Goal: Task Accomplishment & Management: Use online tool/utility

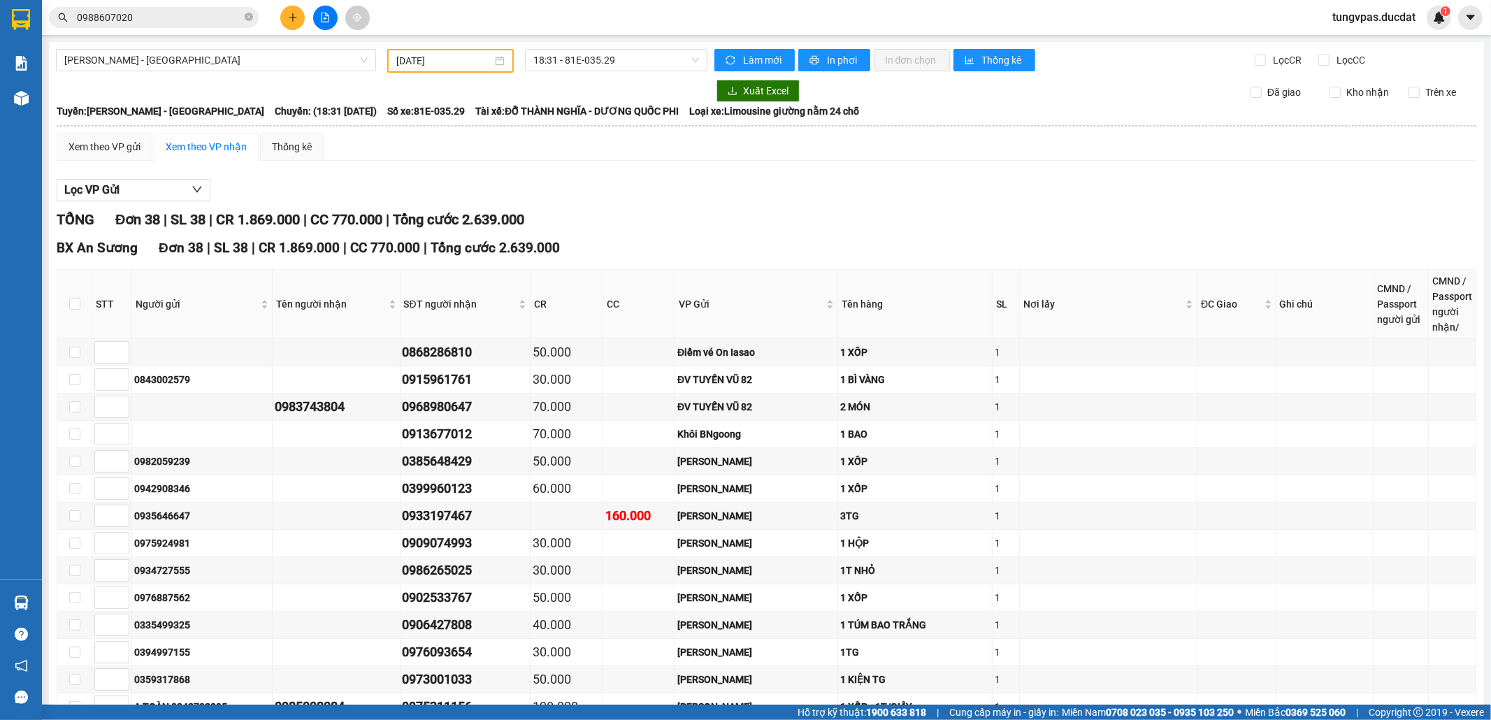
click at [418, 66] on input "[DATE]" at bounding box center [444, 60] width 96 height 15
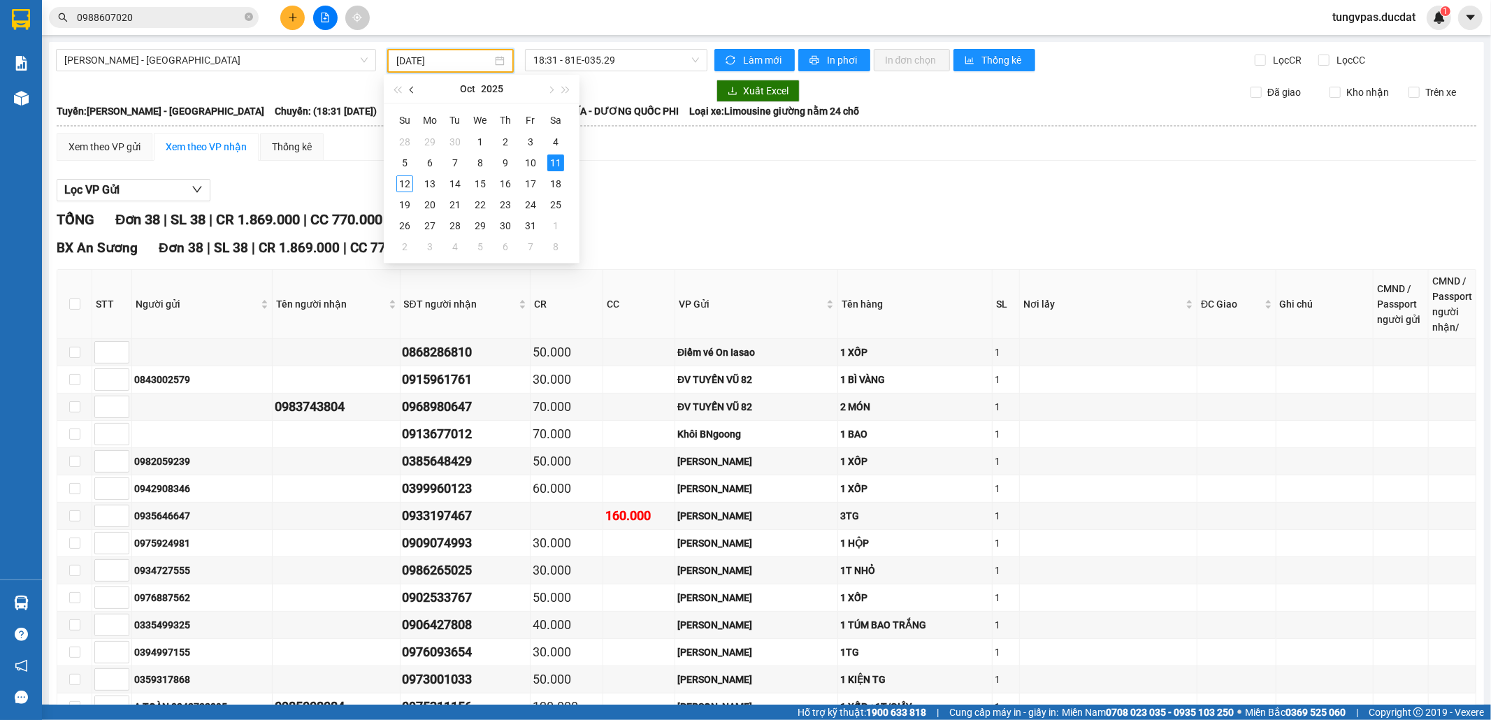
click at [410, 90] on span "button" at bounding box center [413, 90] width 7 height 7
click at [398, 203] on td "21" at bounding box center [404, 204] width 25 height 21
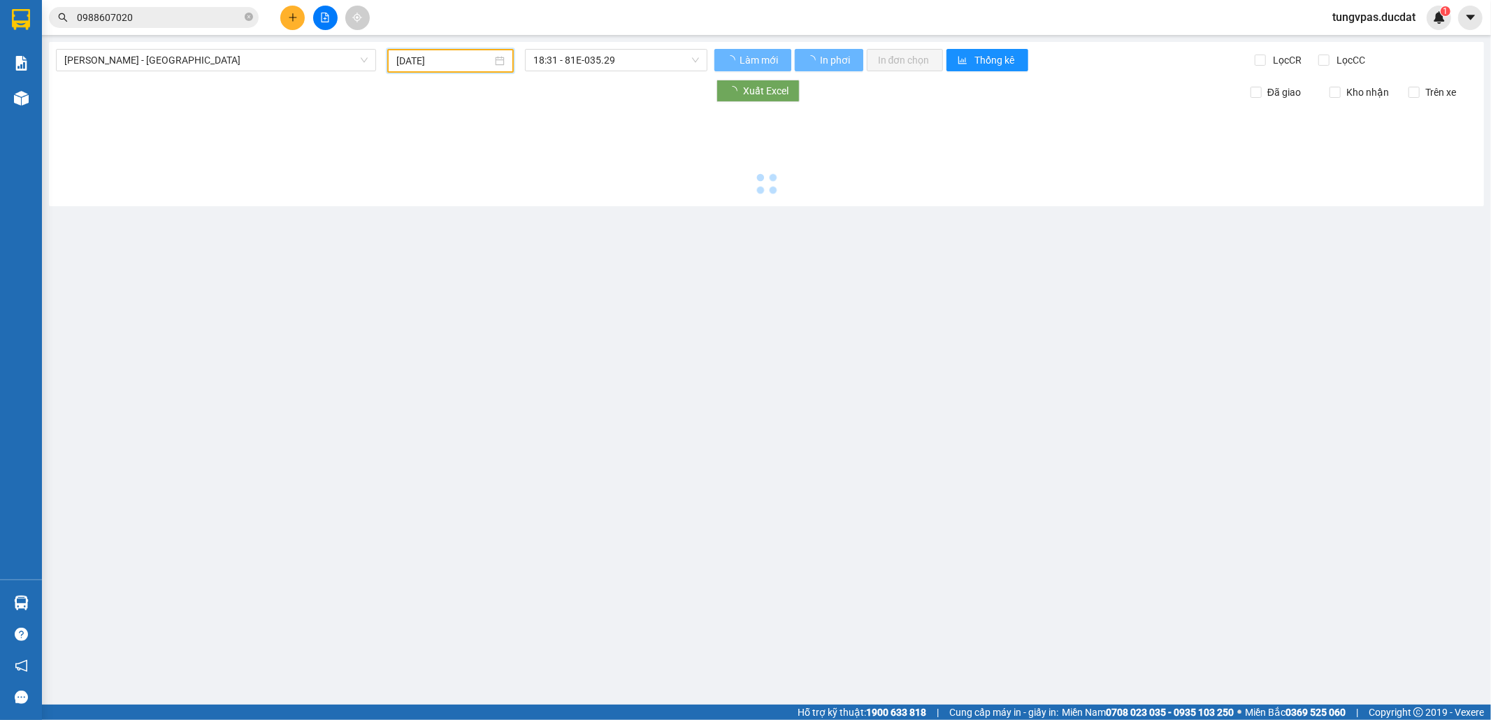
type input "[DATE]"
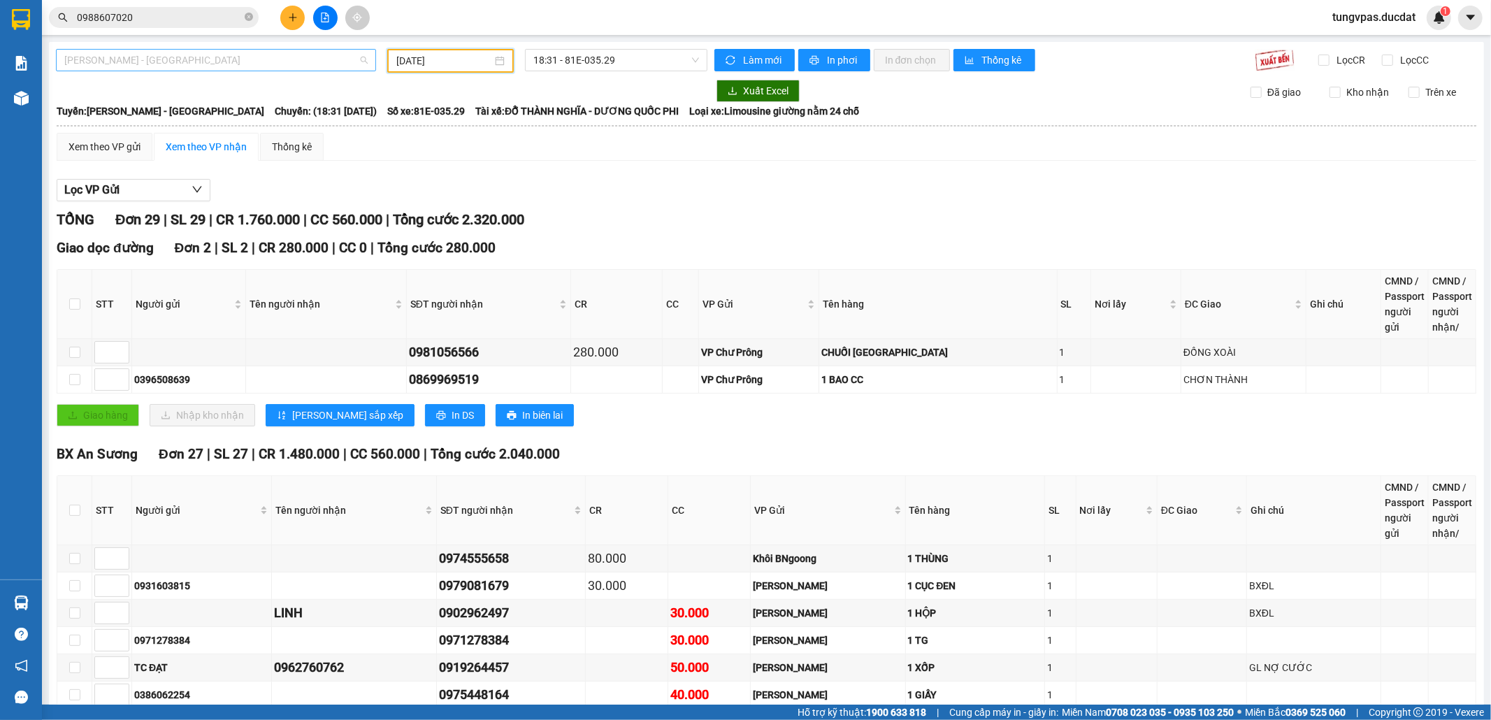
click at [283, 57] on span "[PERSON_NAME] - [GEOGRAPHIC_DATA]" at bounding box center [215, 60] width 303 height 21
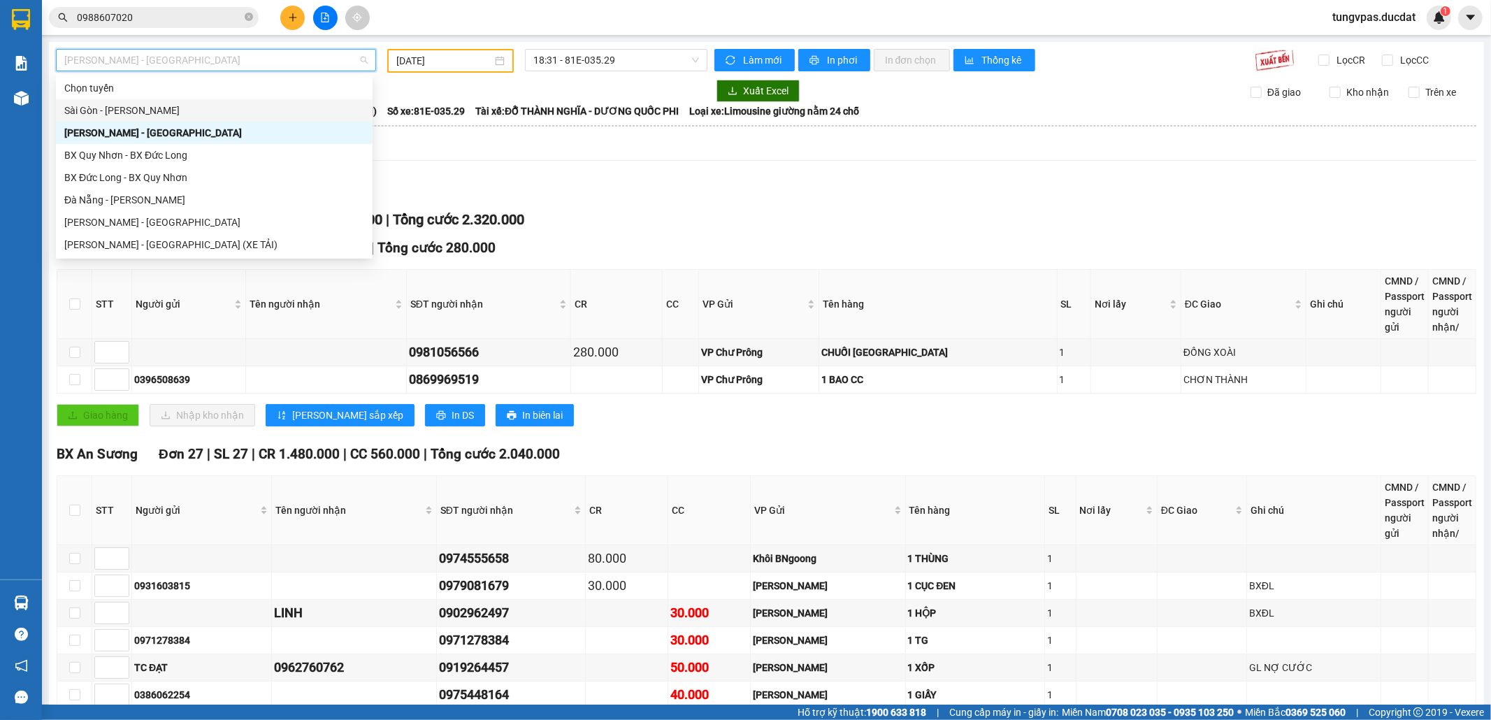
click at [159, 115] on div "Sài Gòn - [PERSON_NAME]" at bounding box center [214, 110] width 300 height 15
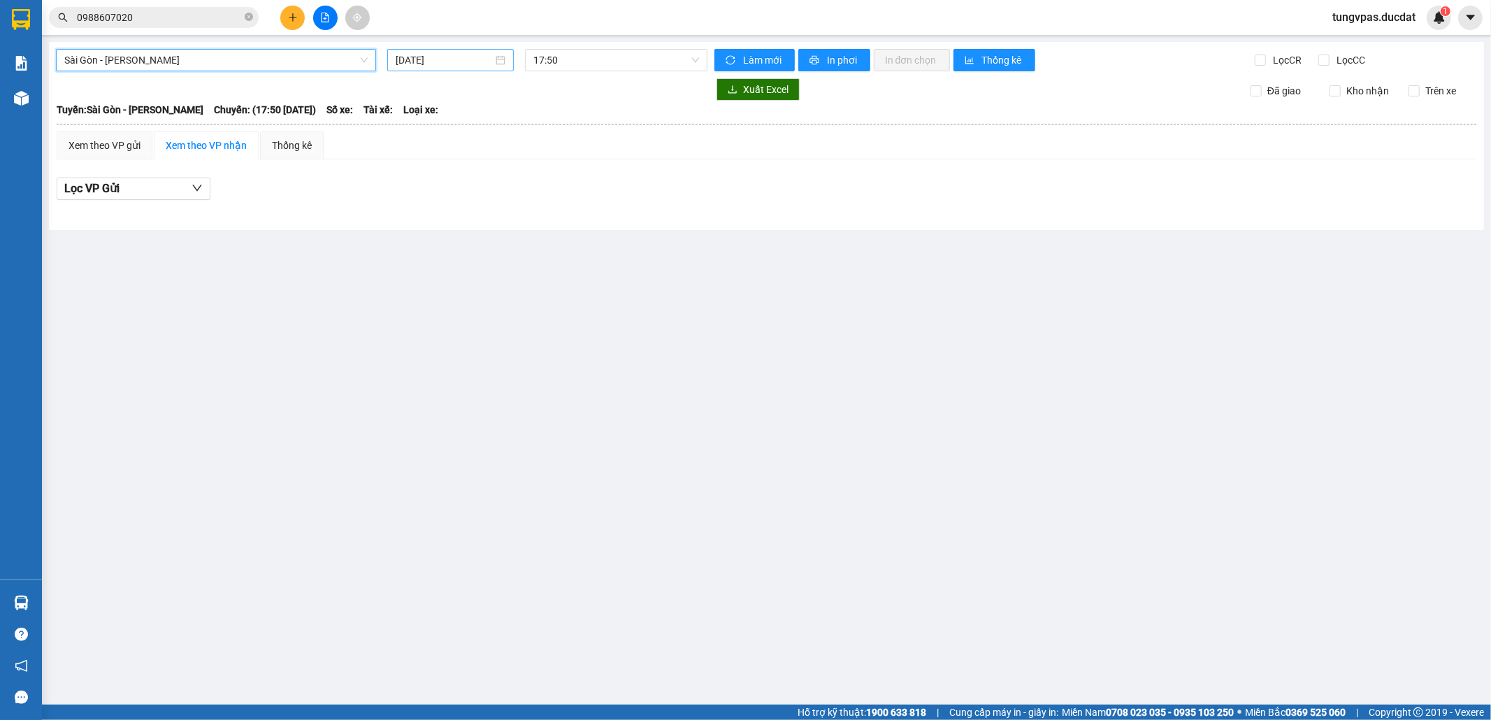
click at [460, 57] on input "[DATE]" at bounding box center [444, 59] width 97 height 15
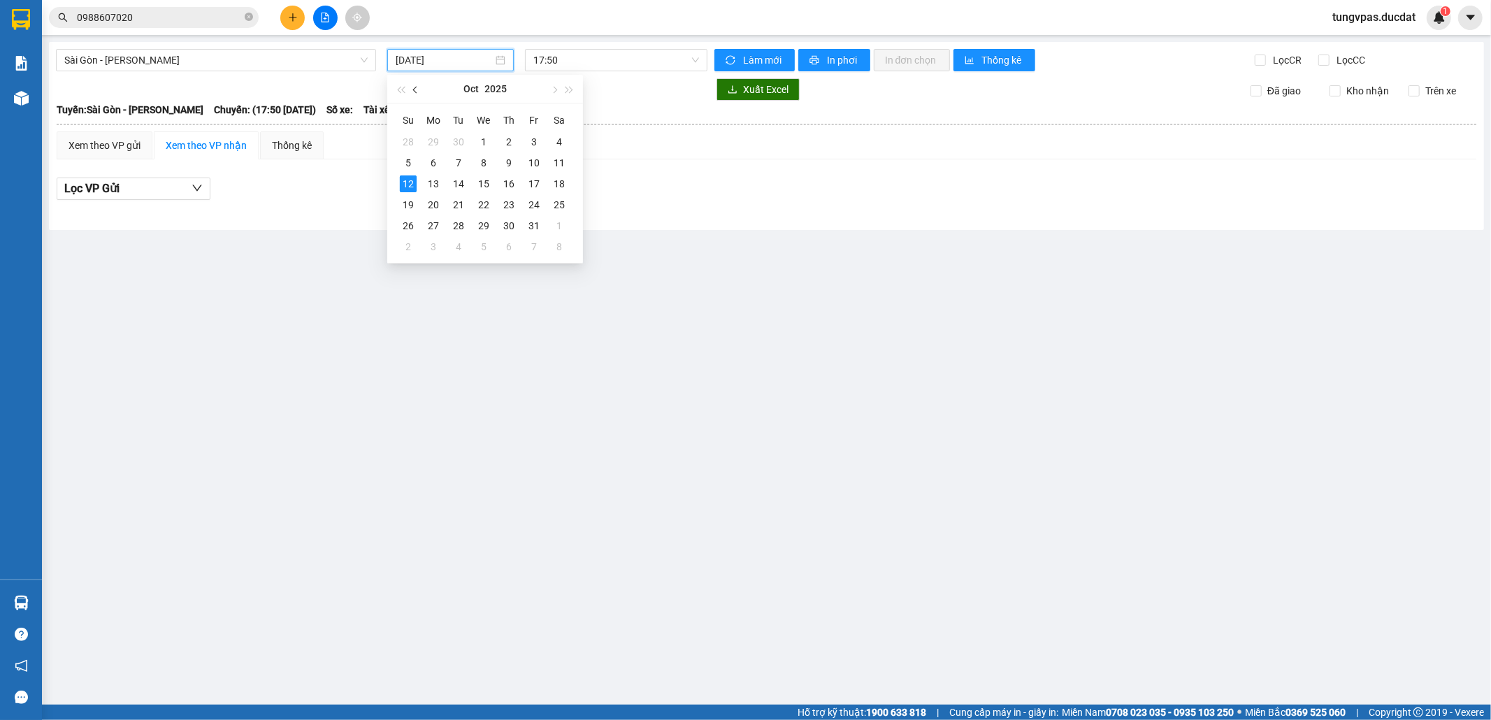
click at [414, 89] on span "button" at bounding box center [416, 90] width 7 height 7
click at [550, 87] on button "button" at bounding box center [553, 89] width 15 height 28
click at [548, 91] on button "button" at bounding box center [553, 89] width 15 height 28
click at [401, 82] on button "button" at bounding box center [400, 89] width 15 height 28
click at [400, 87] on span "button" at bounding box center [400, 90] width 7 height 7
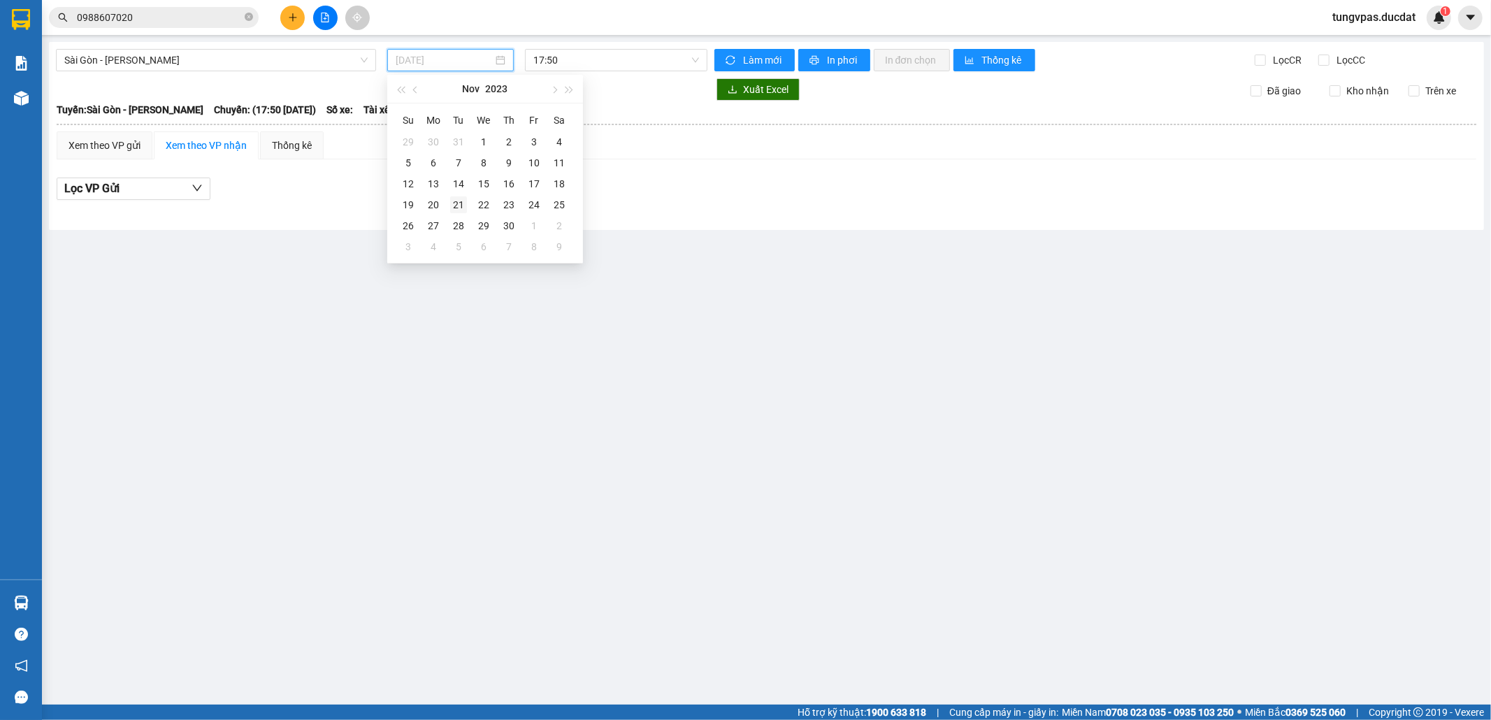
click at [459, 202] on div "21" at bounding box center [458, 204] width 17 height 17
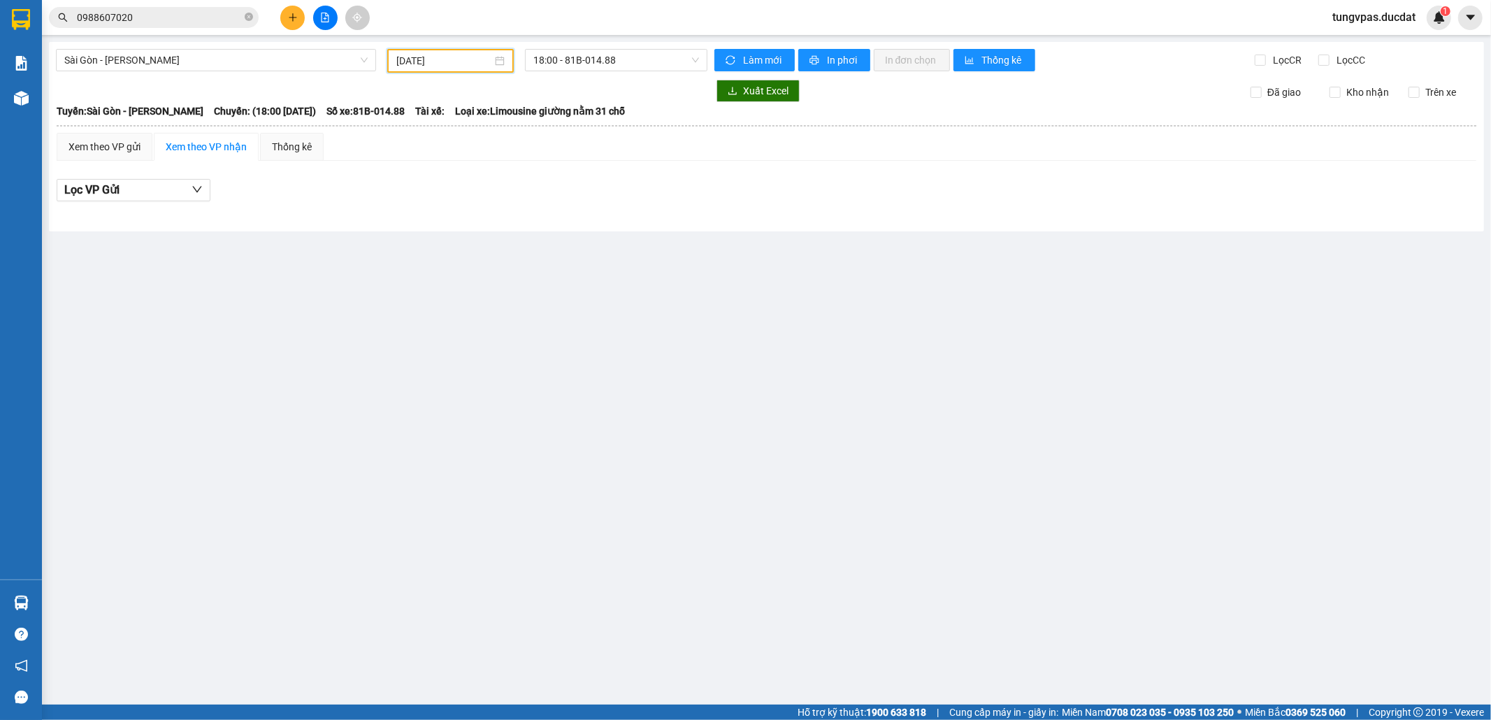
click at [467, 60] on input "[DATE]" at bounding box center [444, 60] width 96 height 15
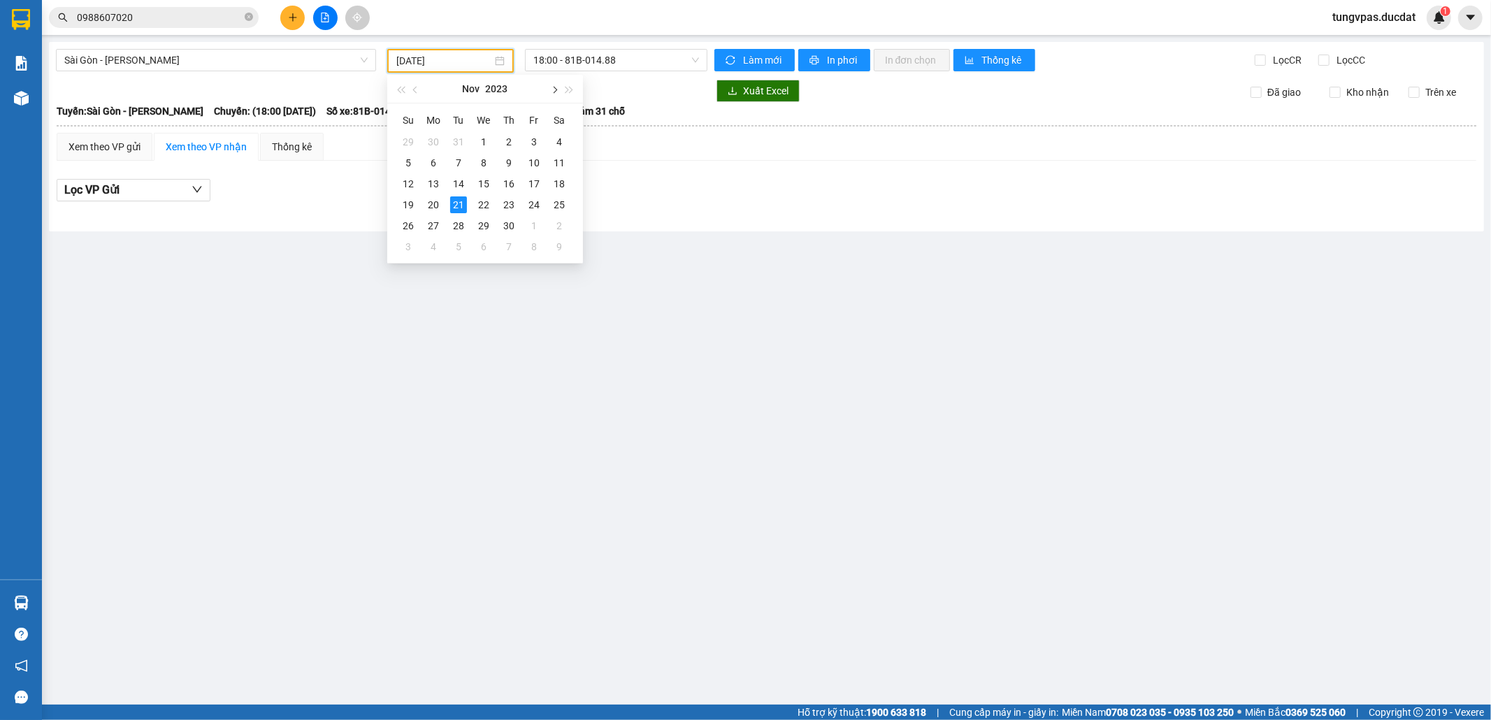
click at [559, 87] on button "button" at bounding box center [553, 89] width 15 height 28
click at [573, 87] on button "button" at bounding box center [569, 89] width 15 height 28
click at [415, 87] on span "button" at bounding box center [416, 90] width 7 height 7
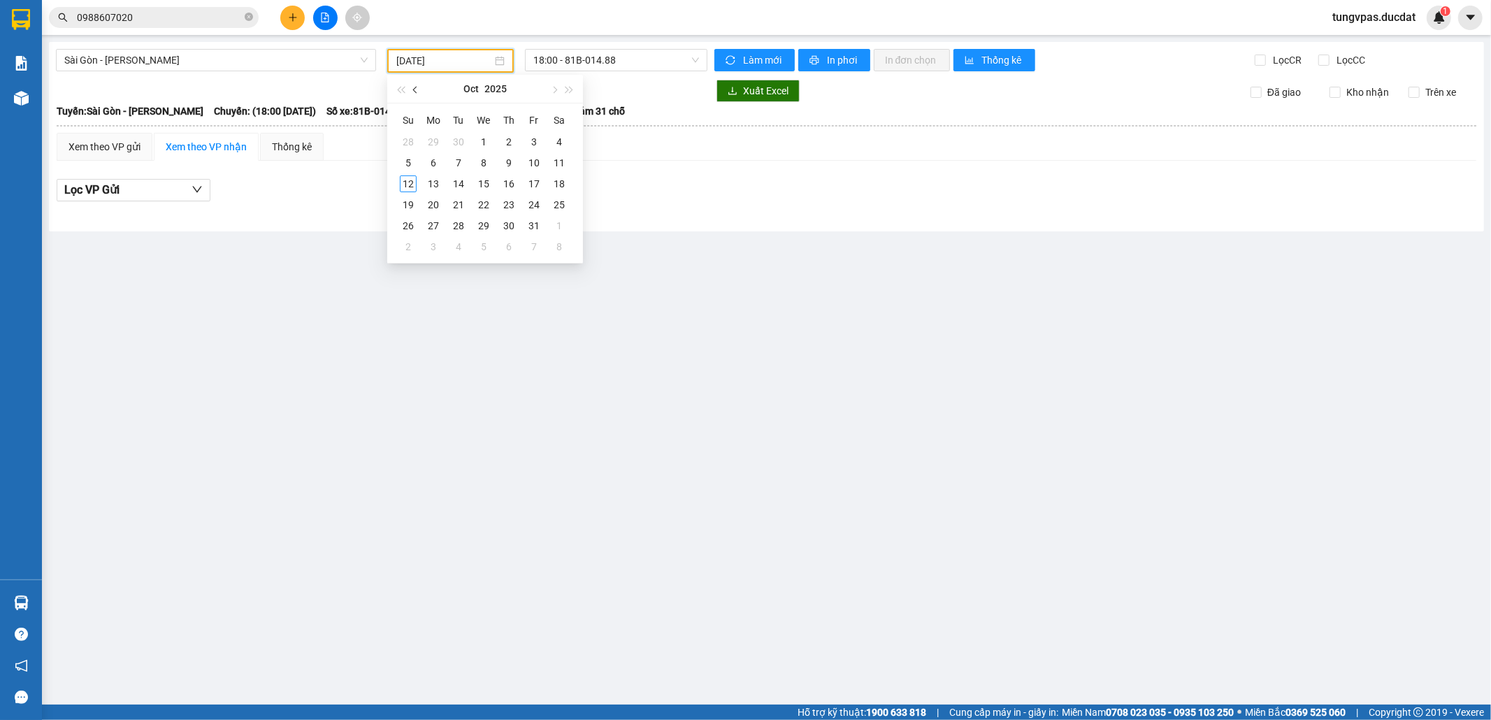
click at [415, 87] on span "button" at bounding box center [416, 90] width 7 height 7
click at [415, 205] on div "21" at bounding box center [408, 204] width 17 height 17
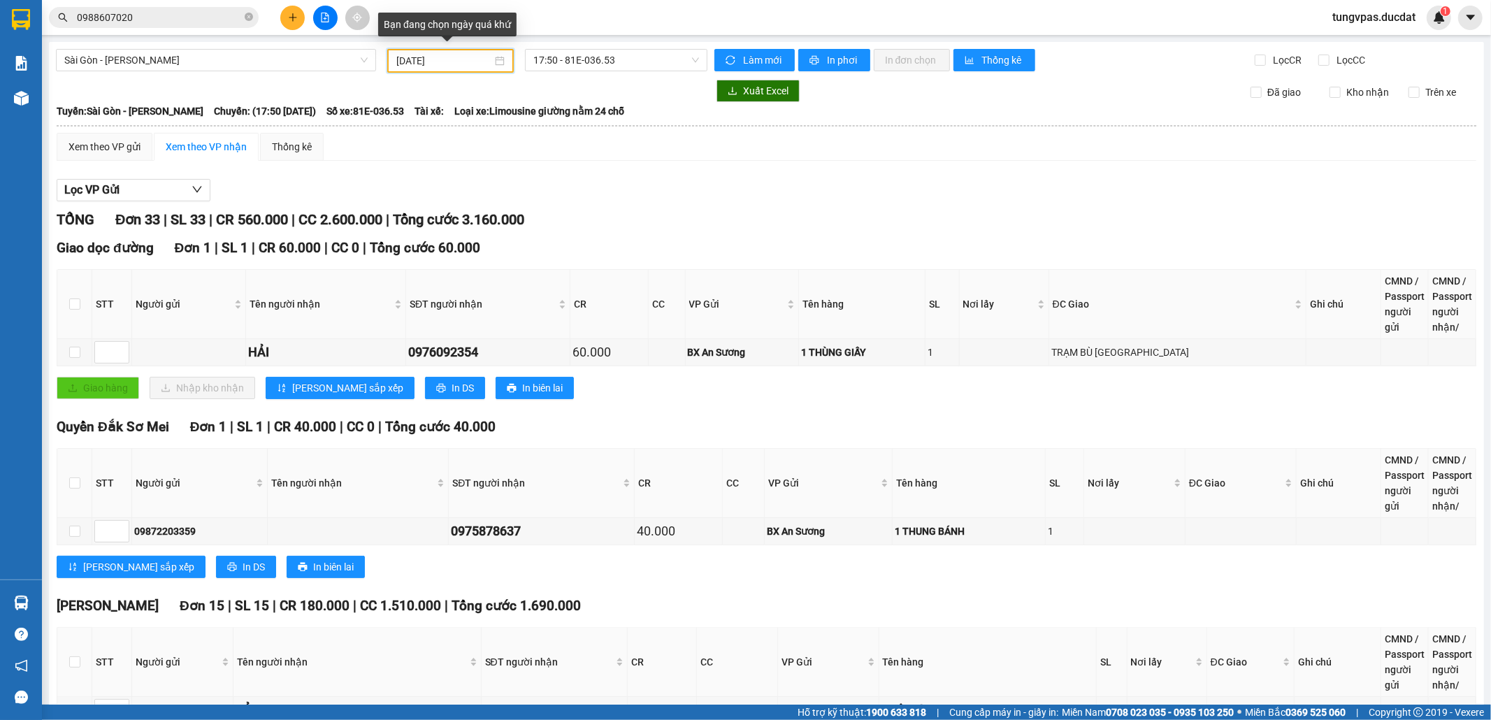
click at [435, 60] on input "[DATE]" at bounding box center [444, 60] width 96 height 15
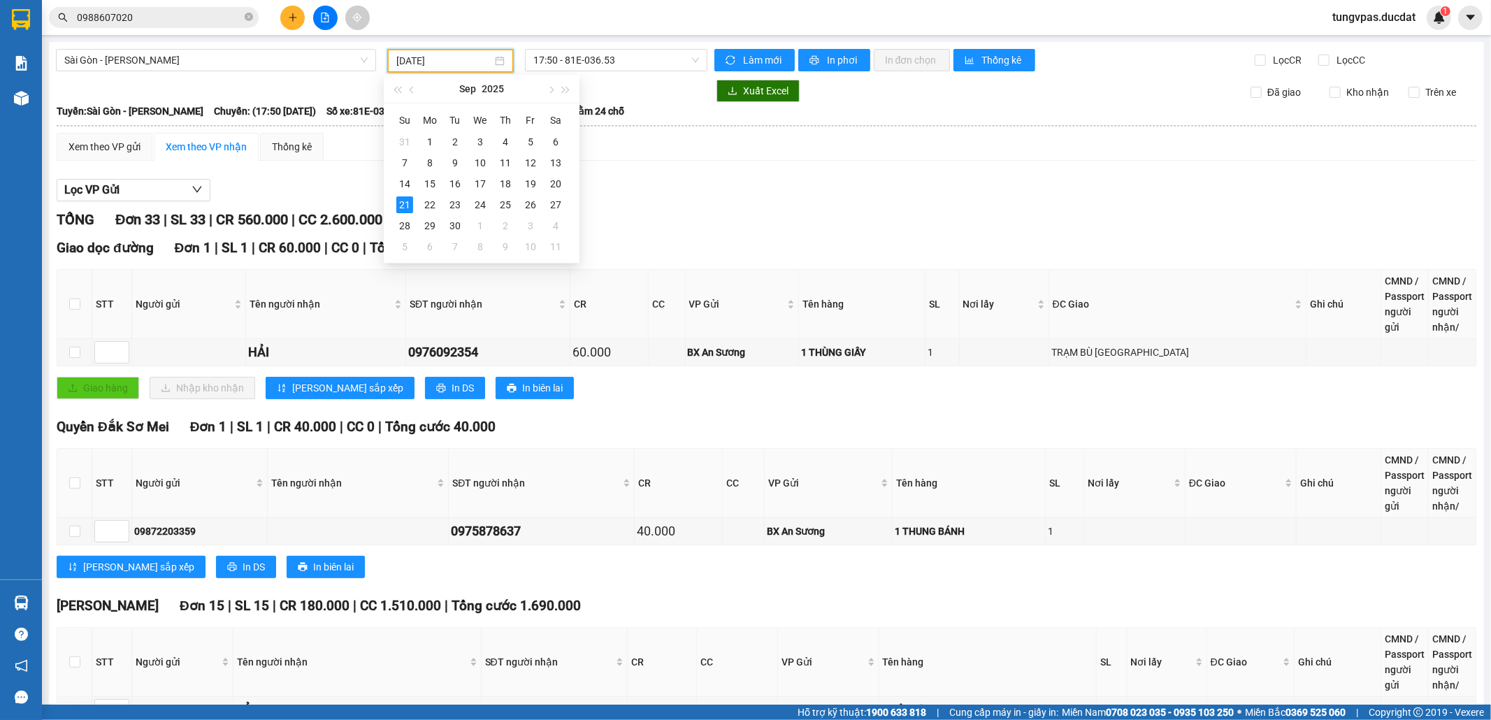
type input "[DATE]"
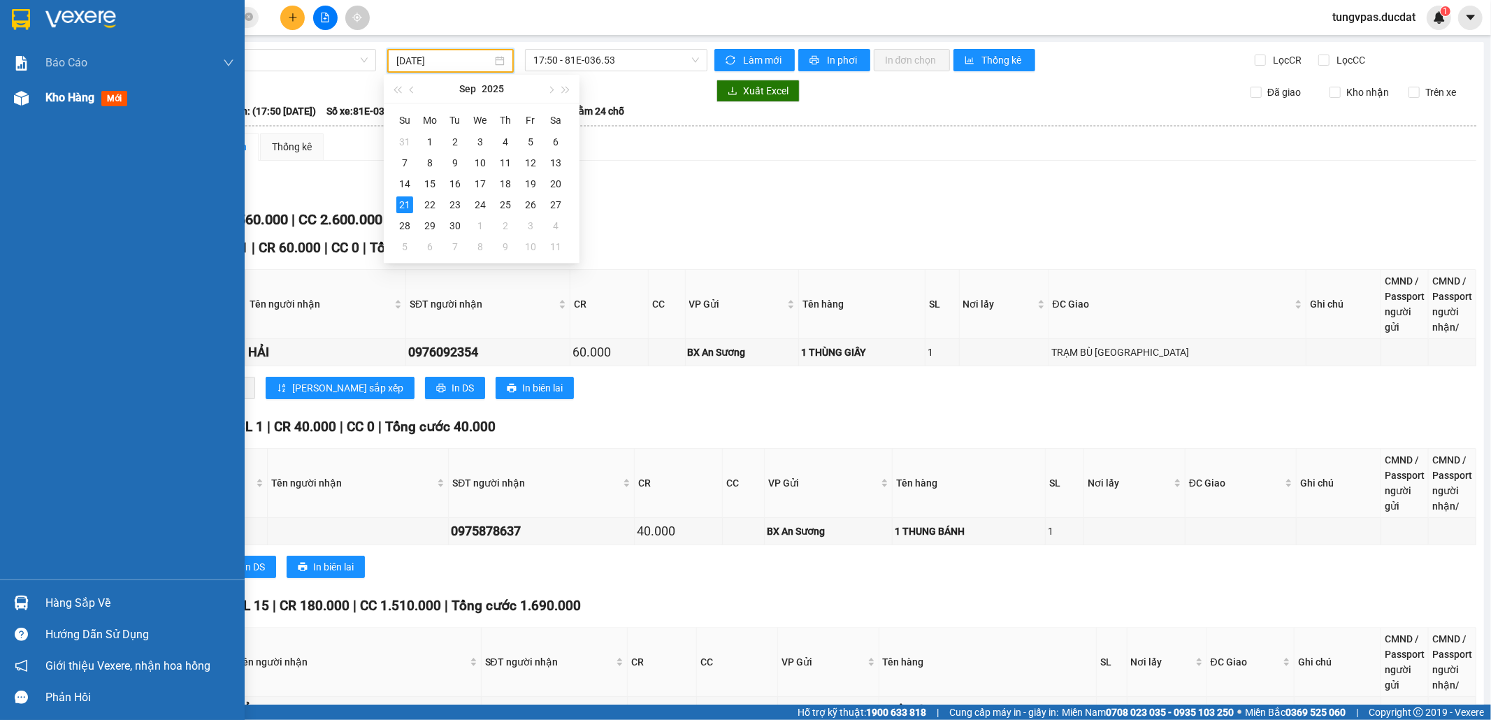
click at [25, 103] on img at bounding box center [21, 98] width 15 height 15
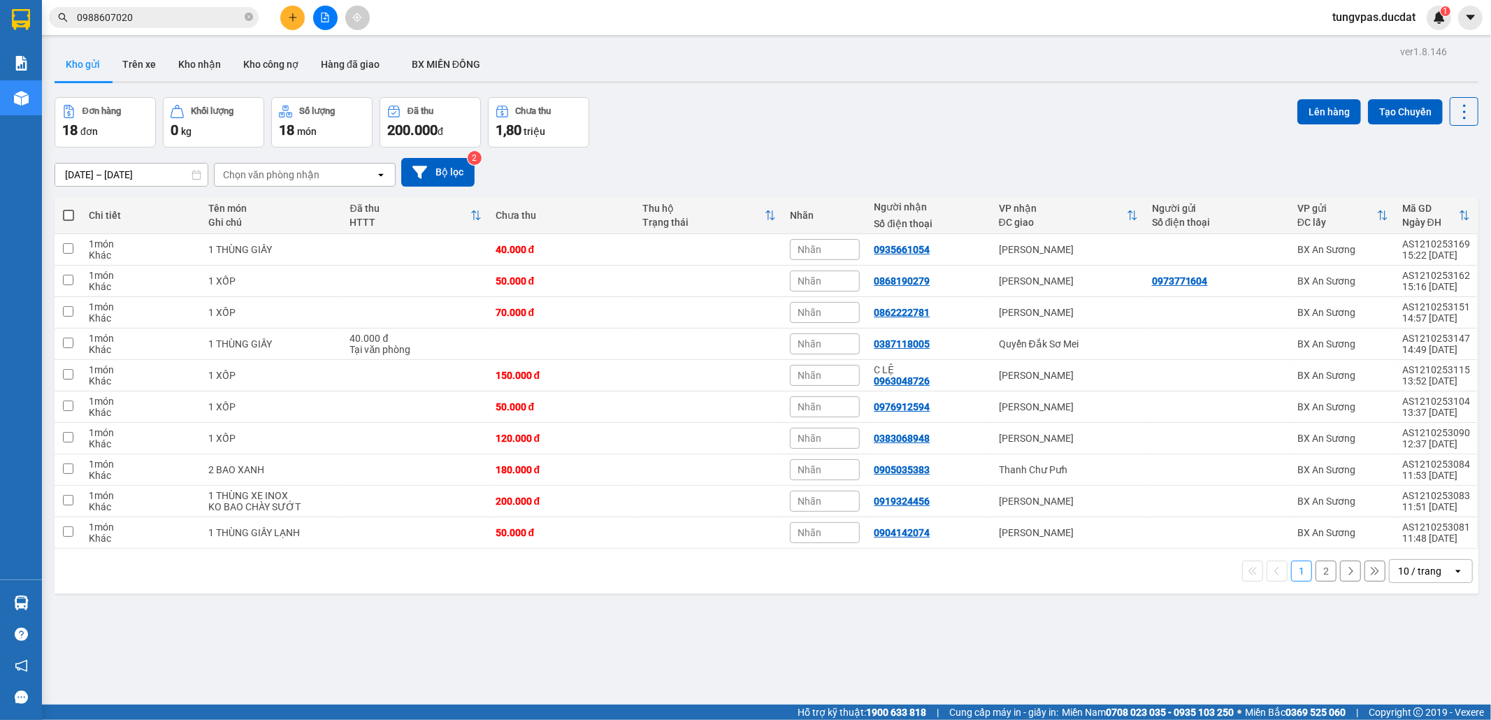
click at [1453, 580] on div "open" at bounding box center [1463, 571] width 20 height 22
click at [1397, 538] on span "100 / trang" at bounding box center [1411, 545] width 50 height 14
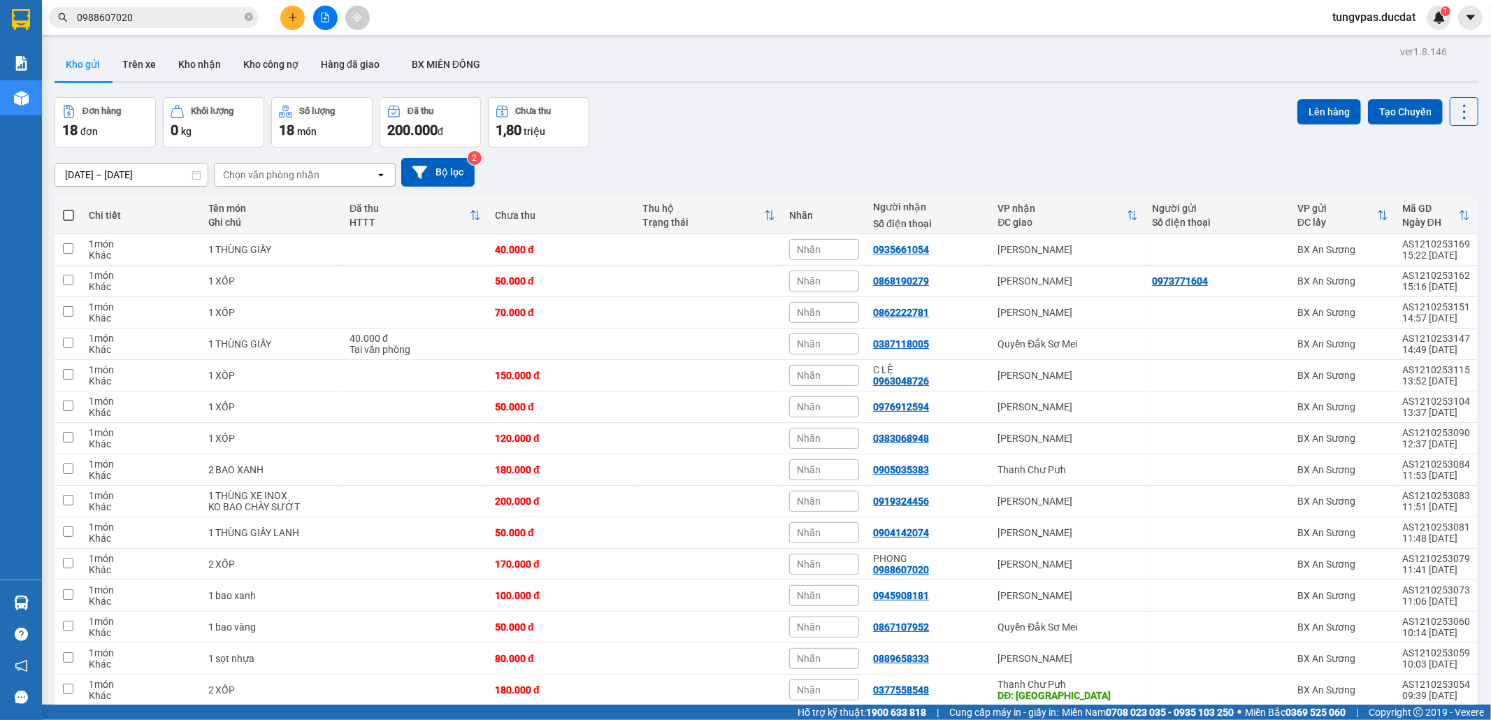
click at [68, 213] on span at bounding box center [68, 215] width 11 height 11
click at [69, 208] on input "checkbox" at bounding box center [69, 208] width 0 height 0
checkbox input "true"
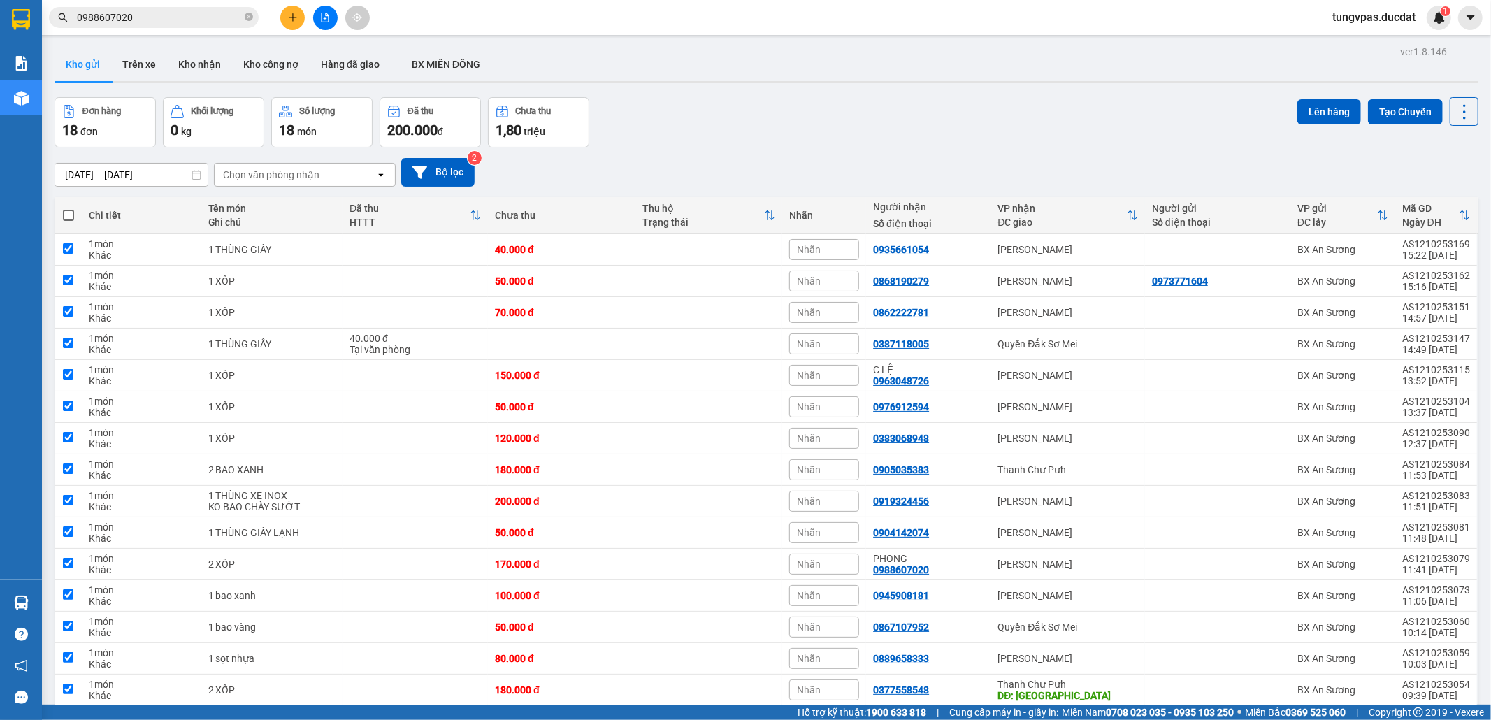
checkbox input "true"
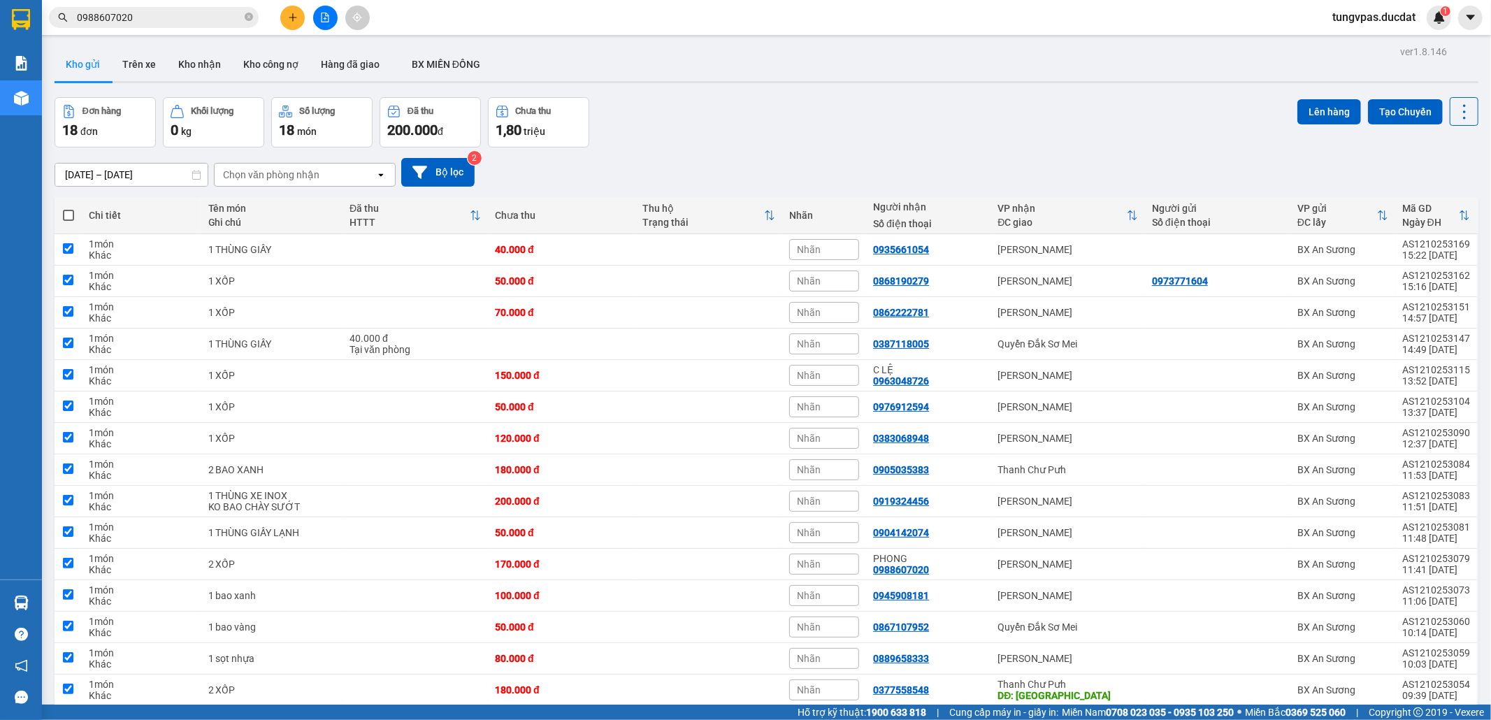
checkbox input "true"
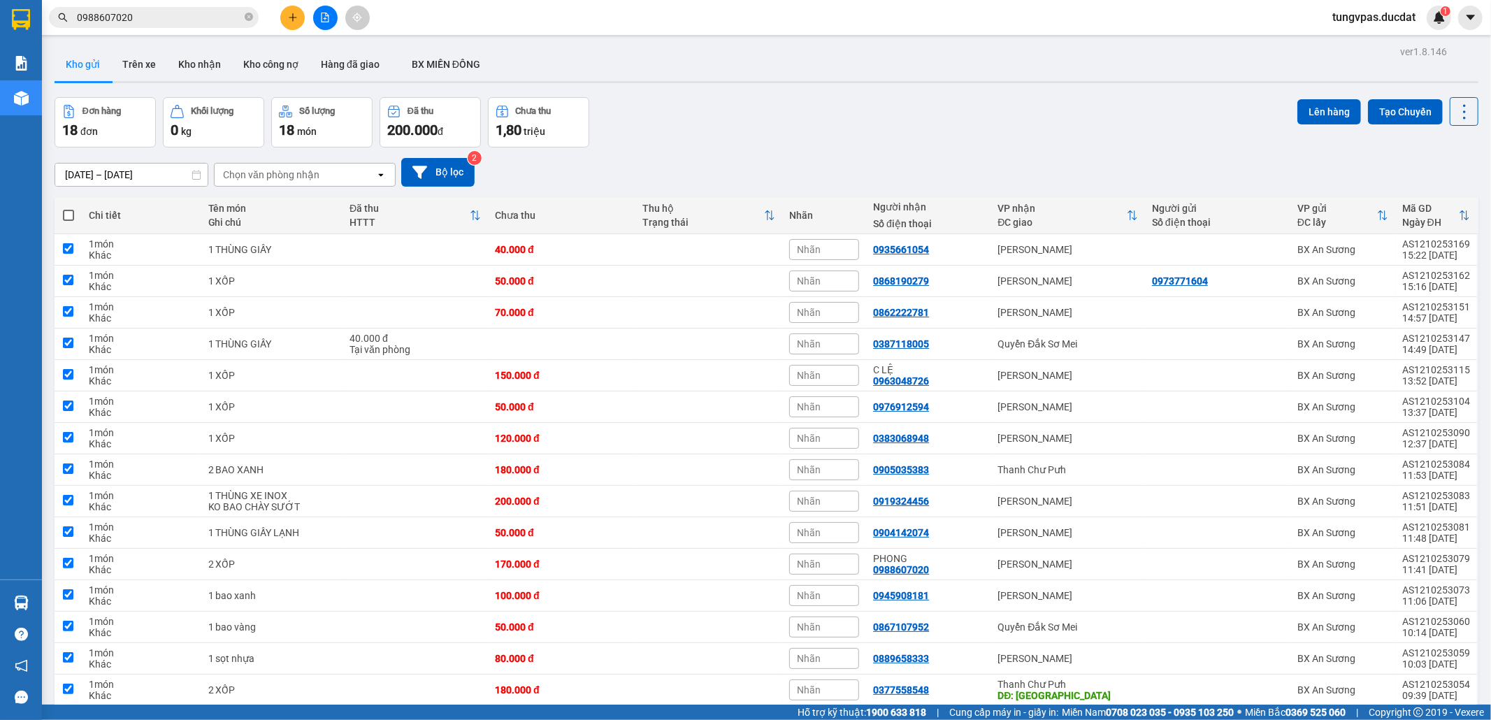
checkbox input "true"
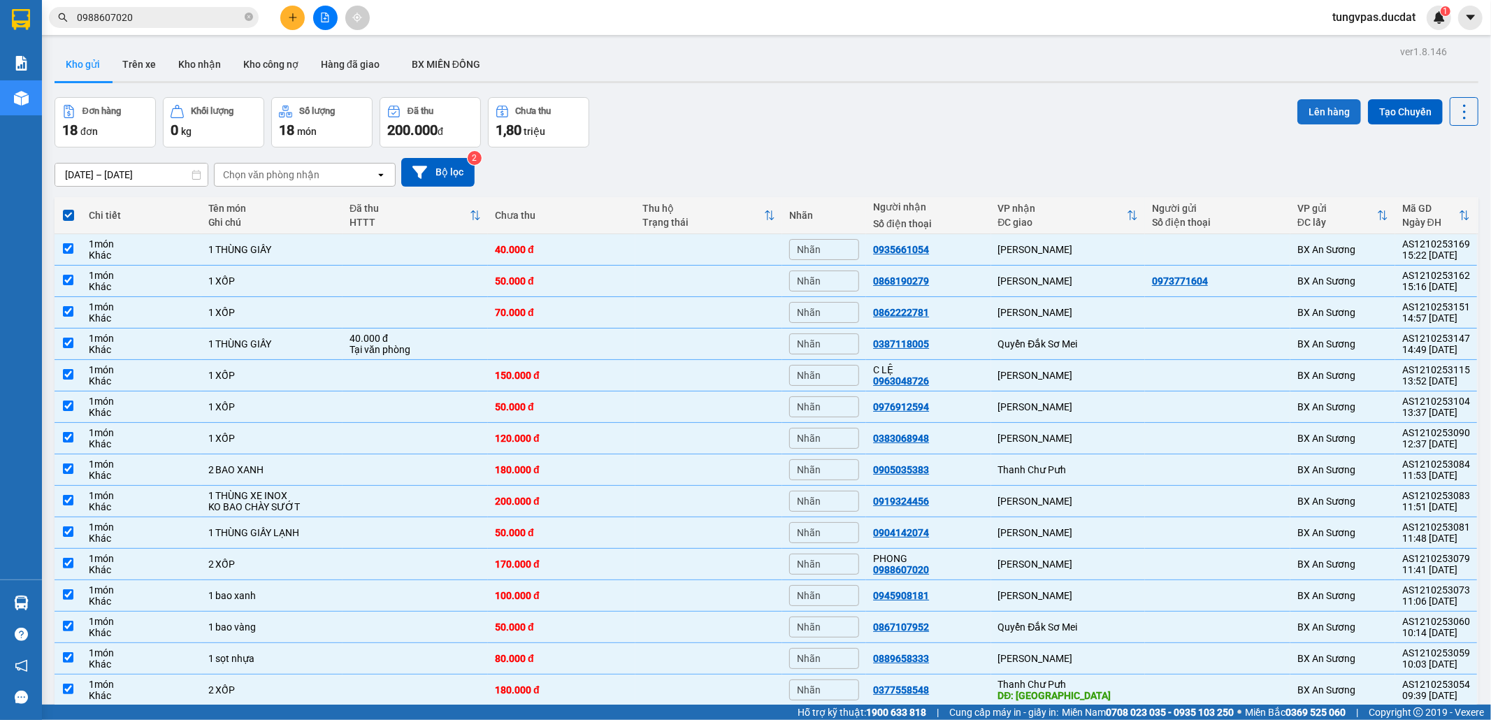
click at [1315, 104] on button "Lên hàng" at bounding box center [1330, 111] width 64 height 25
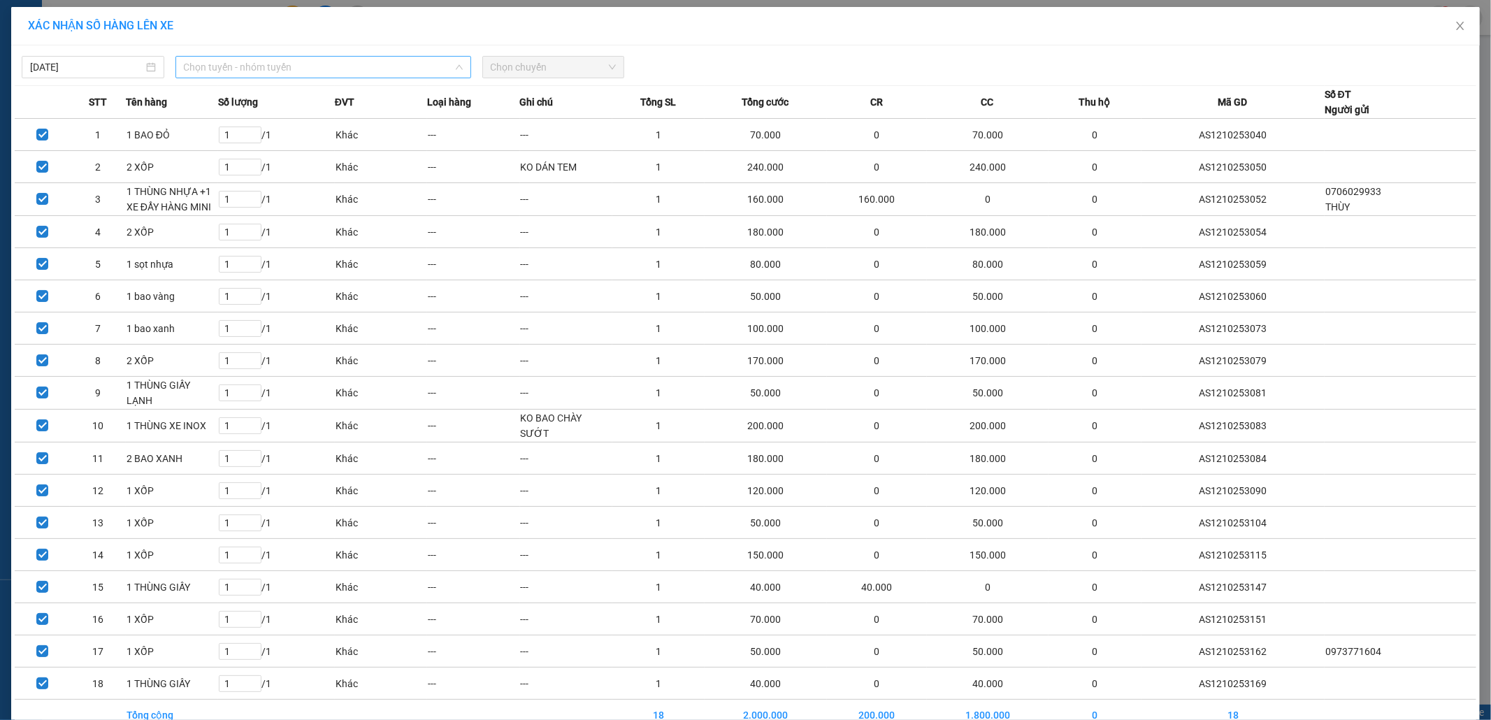
click at [341, 67] on span "Chọn tuyến - nhóm tuyến" at bounding box center [323, 67] width 279 height 21
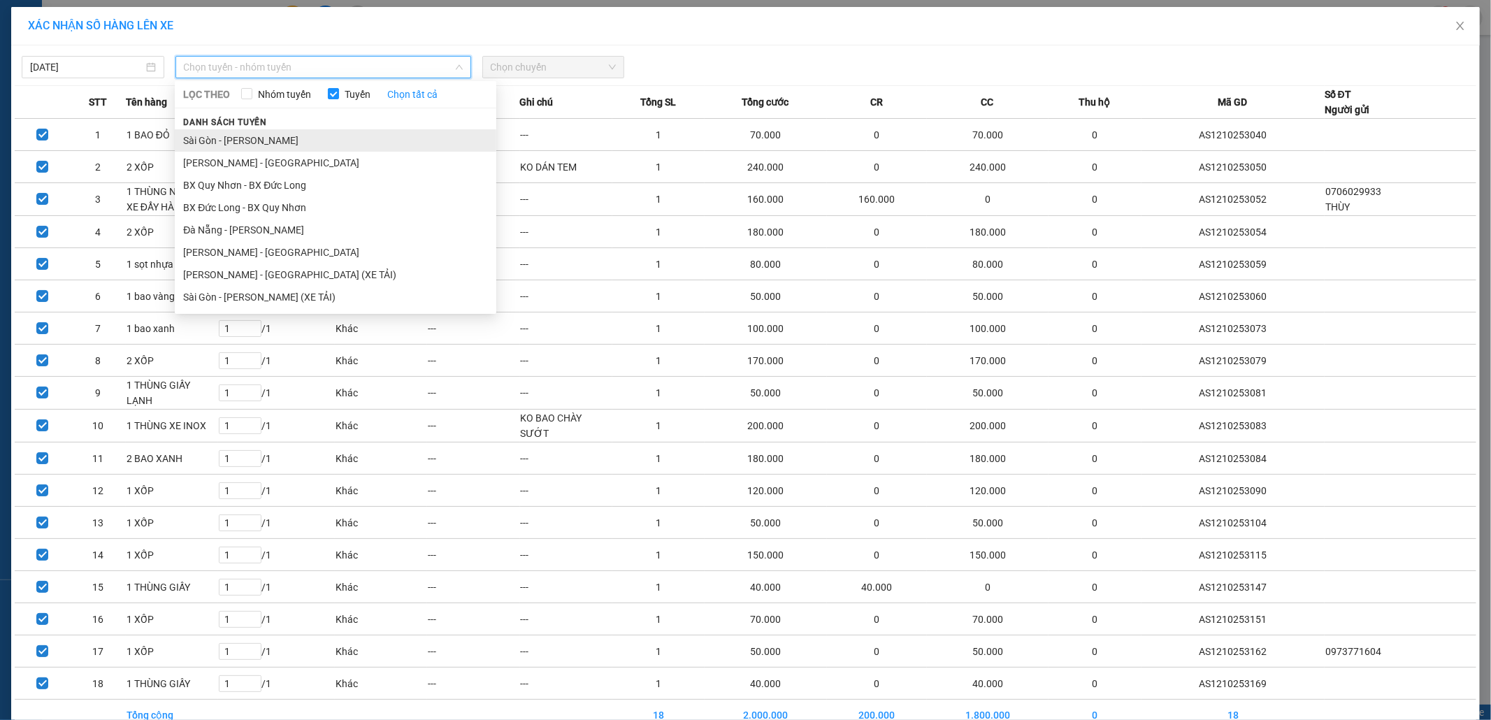
click at [272, 137] on li "Sài Gòn - [PERSON_NAME]" at bounding box center [336, 140] width 322 height 22
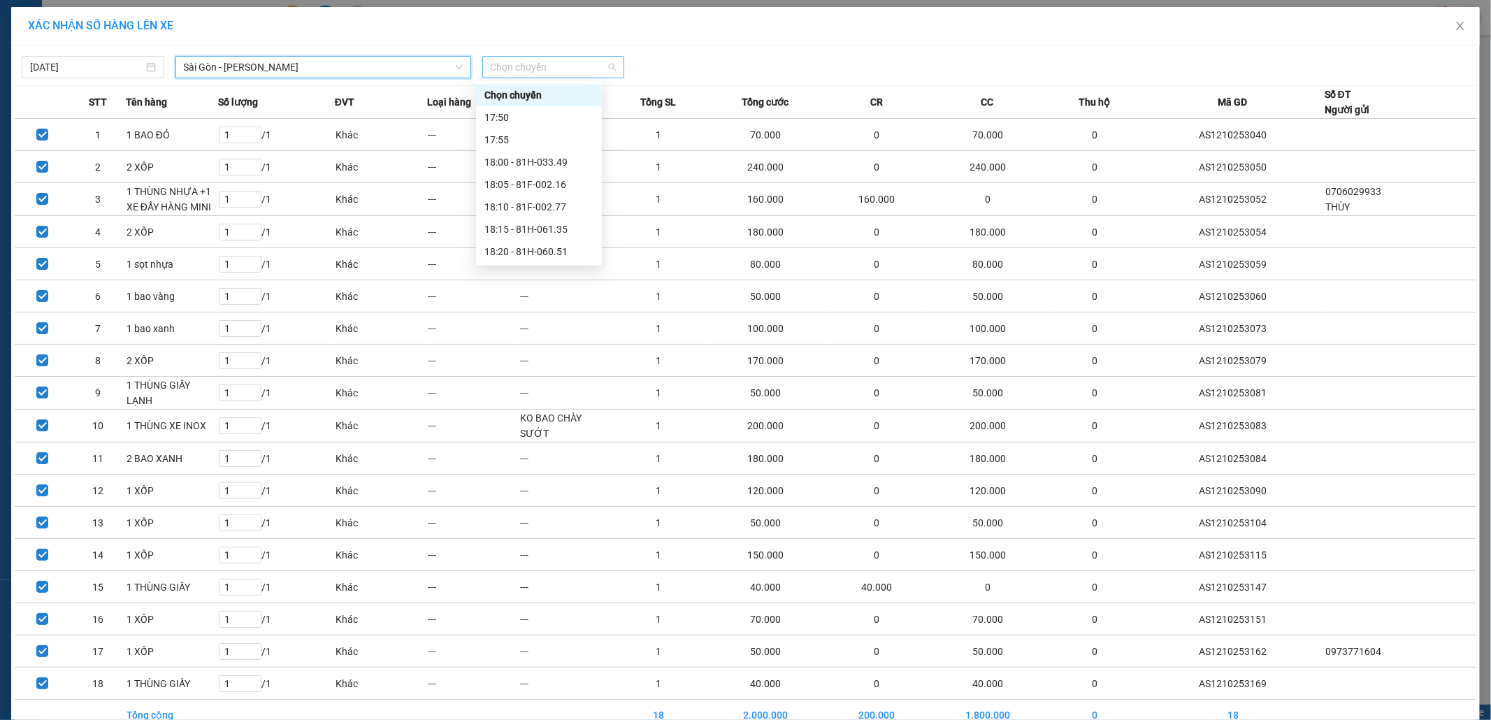
click at [519, 70] on span "Chọn chuyến" at bounding box center [554, 67] width 126 height 21
click at [1455, 28] on icon "close" at bounding box center [1460, 25] width 11 height 11
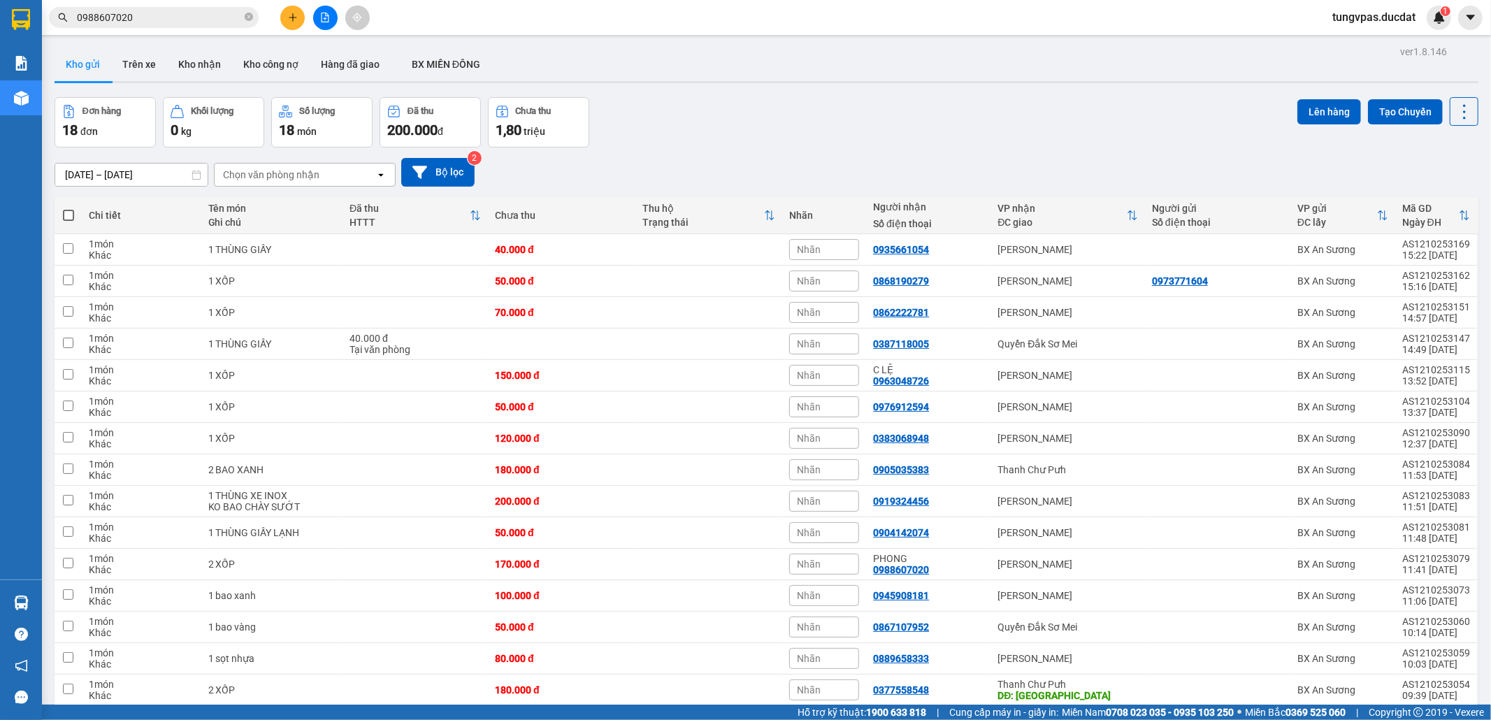
click at [69, 210] on label at bounding box center [68, 215] width 13 height 14
click at [69, 208] on input "checkbox" at bounding box center [69, 208] width 0 height 0
checkbox input "true"
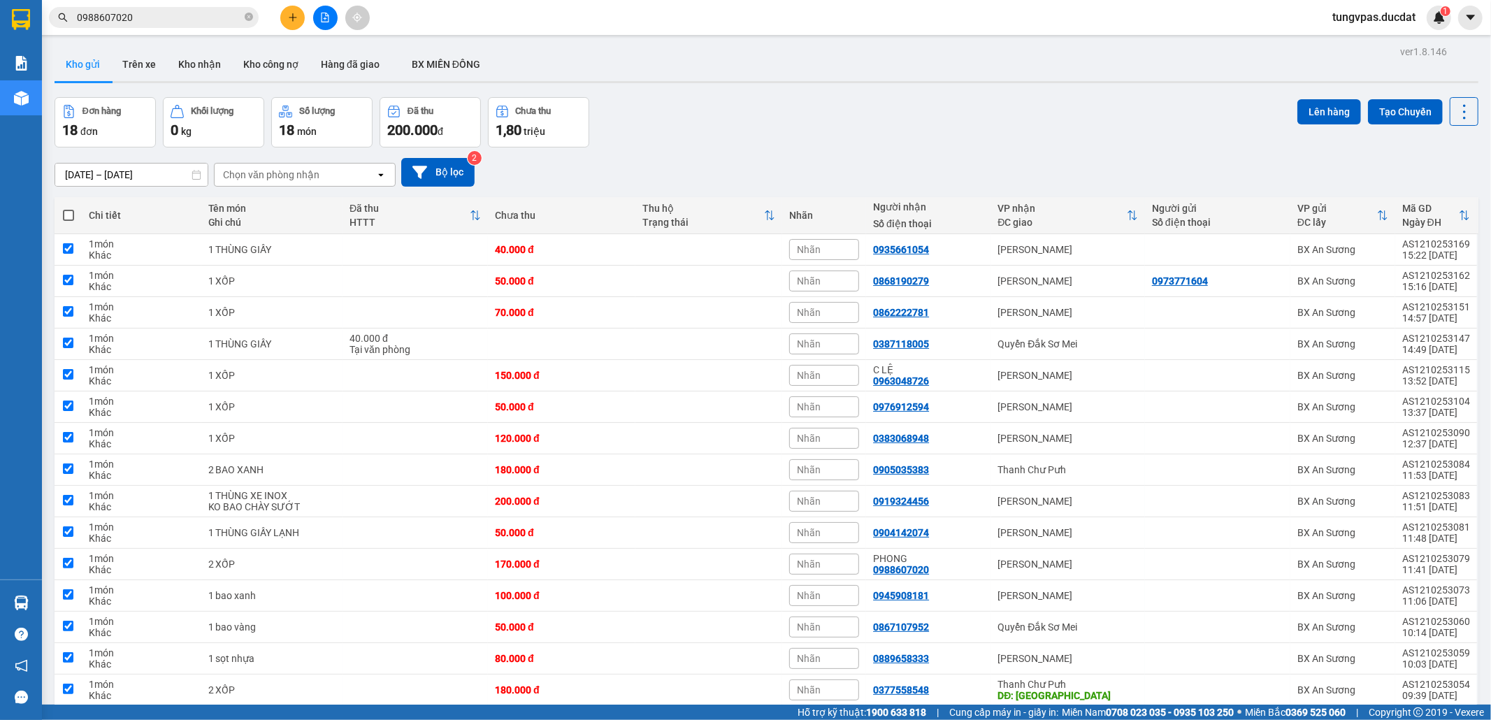
checkbox input "true"
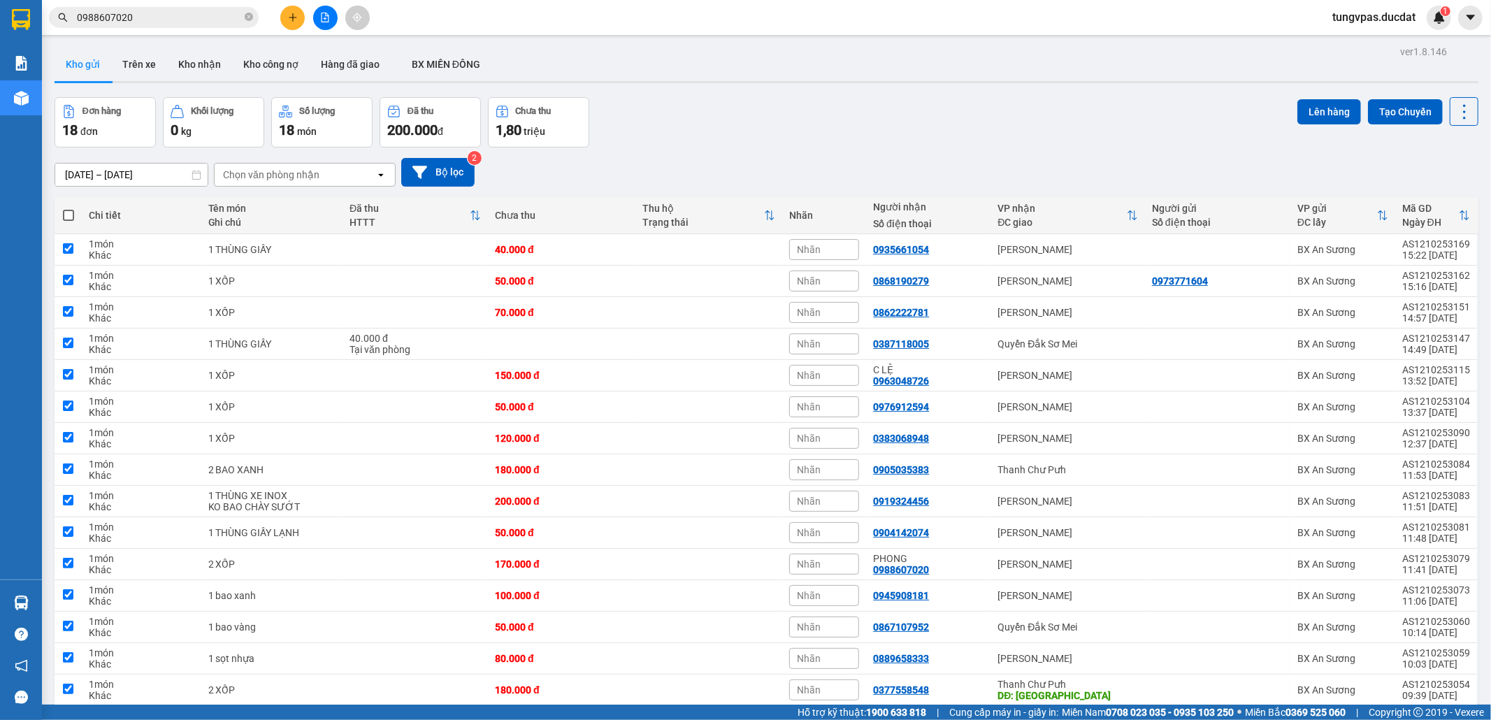
checkbox input "true"
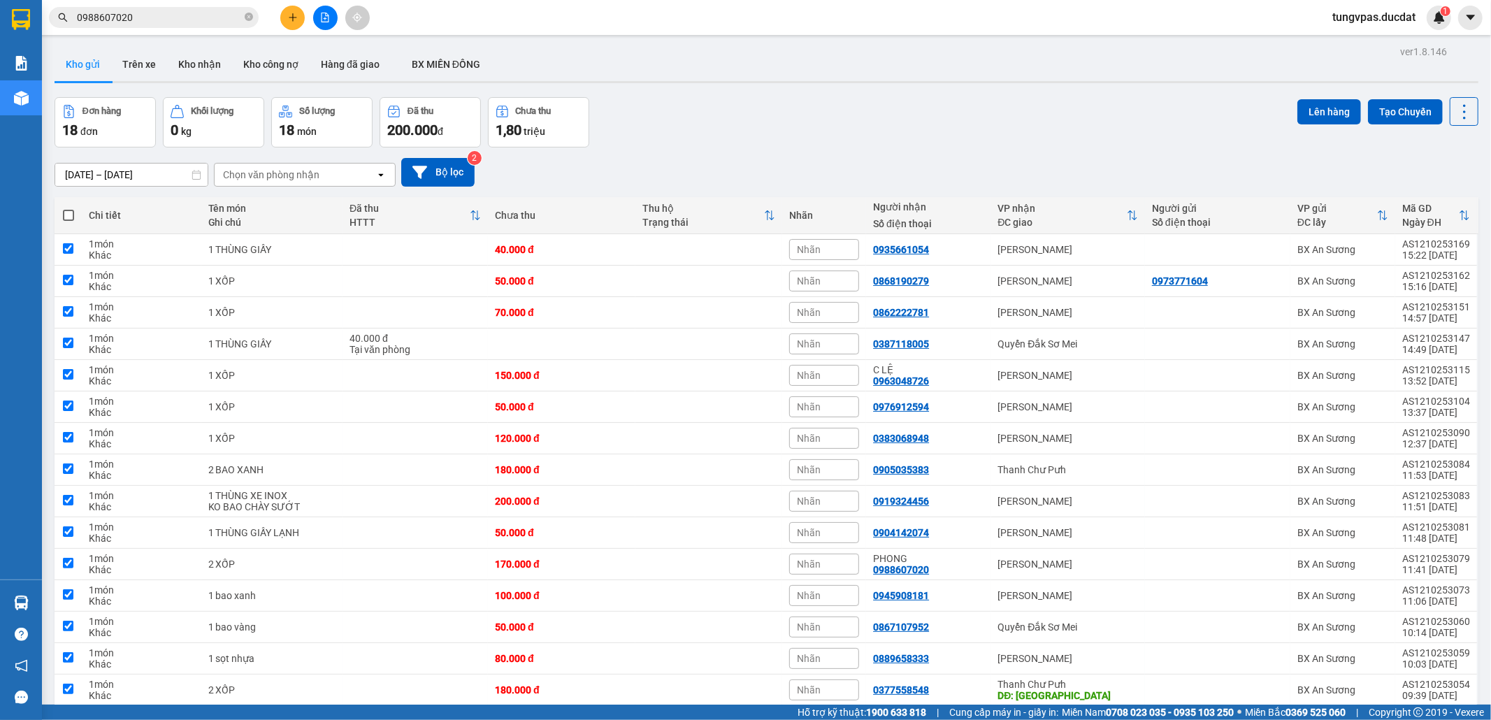
checkbox input "true"
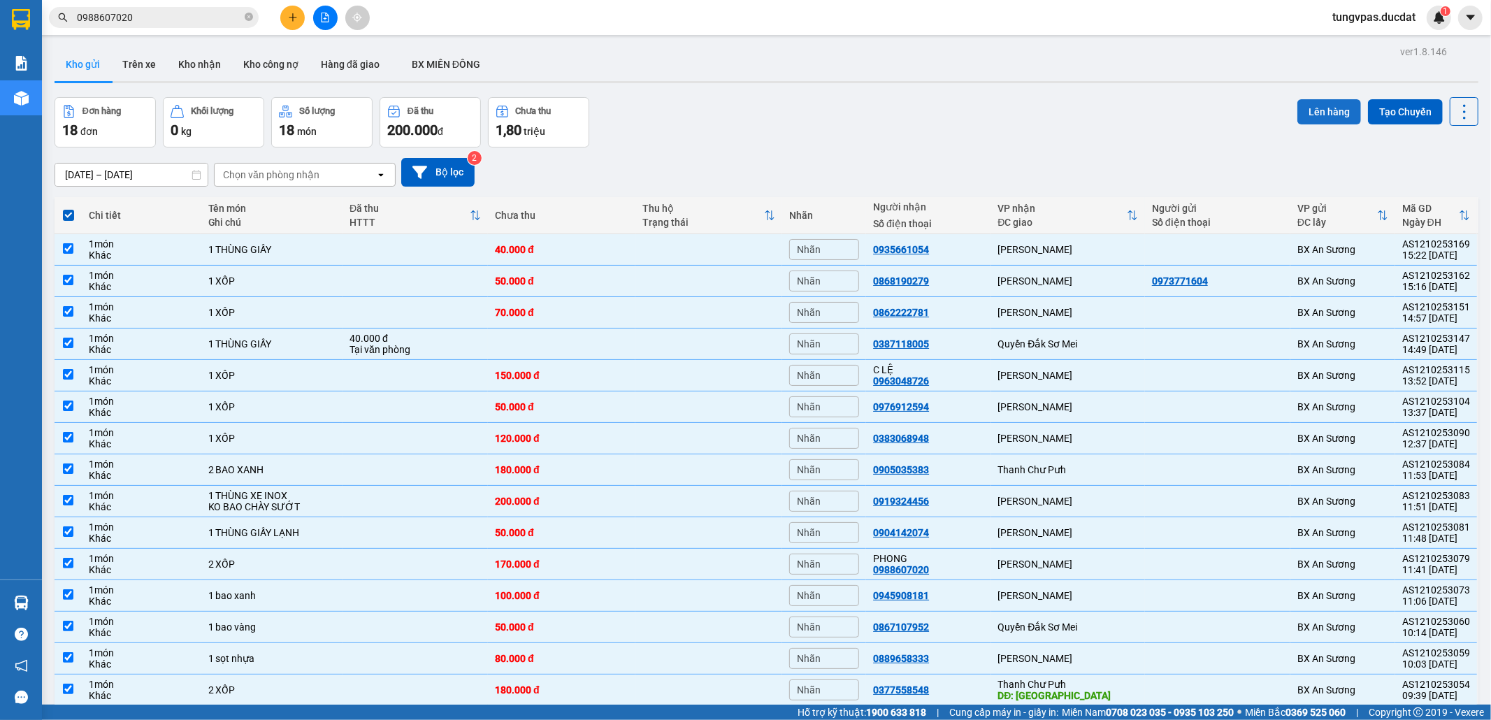
click at [1312, 116] on button "Lên hàng" at bounding box center [1330, 111] width 64 height 25
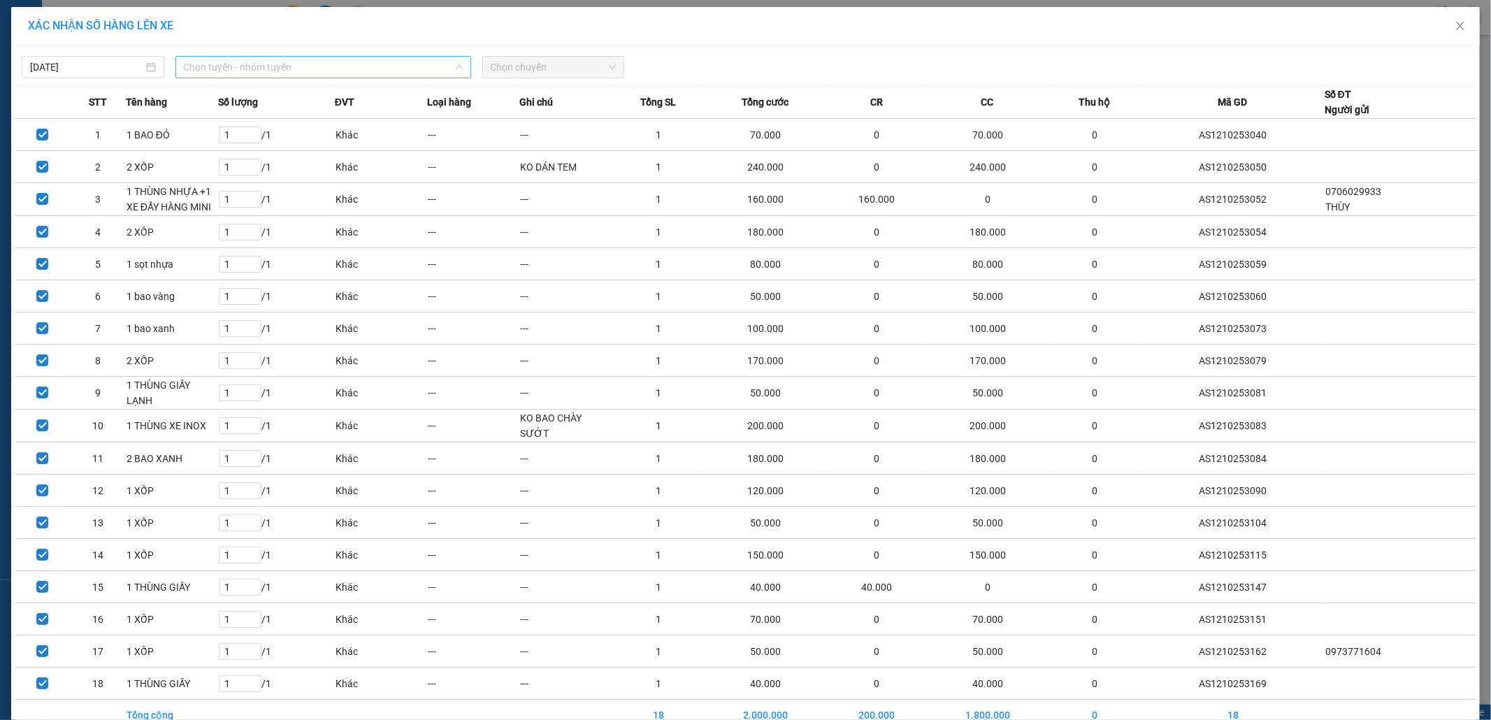
click at [415, 78] on div "Chọn tuyến - nhóm tuyến" at bounding box center [323, 67] width 296 height 22
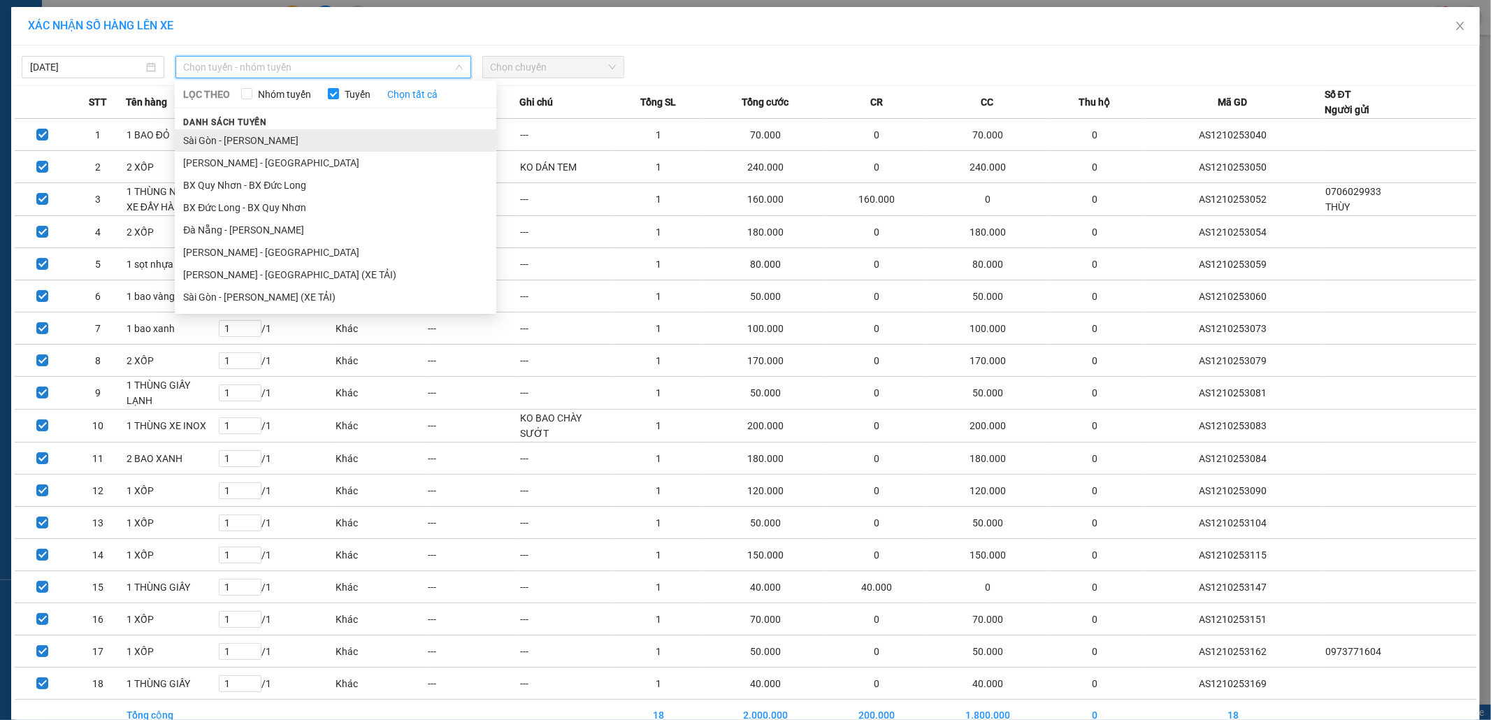
drag, startPoint x: 373, startPoint y: 124, endPoint x: 370, endPoint y: 132, distance: 8.2
click at [372, 127] on div "Danh sách tuyến [GEOGRAPHIC_DATA] - [GEOGRAPHIC_DATA] [GEOGRAPHIC_DATA] - [GEOG…" at bounding box center [336, 211] width 322 height 194
click at [368, 138] on li "Sài Gòn - [PERSON_NAME]" at bounding box center [336, 140] width 322 height 22
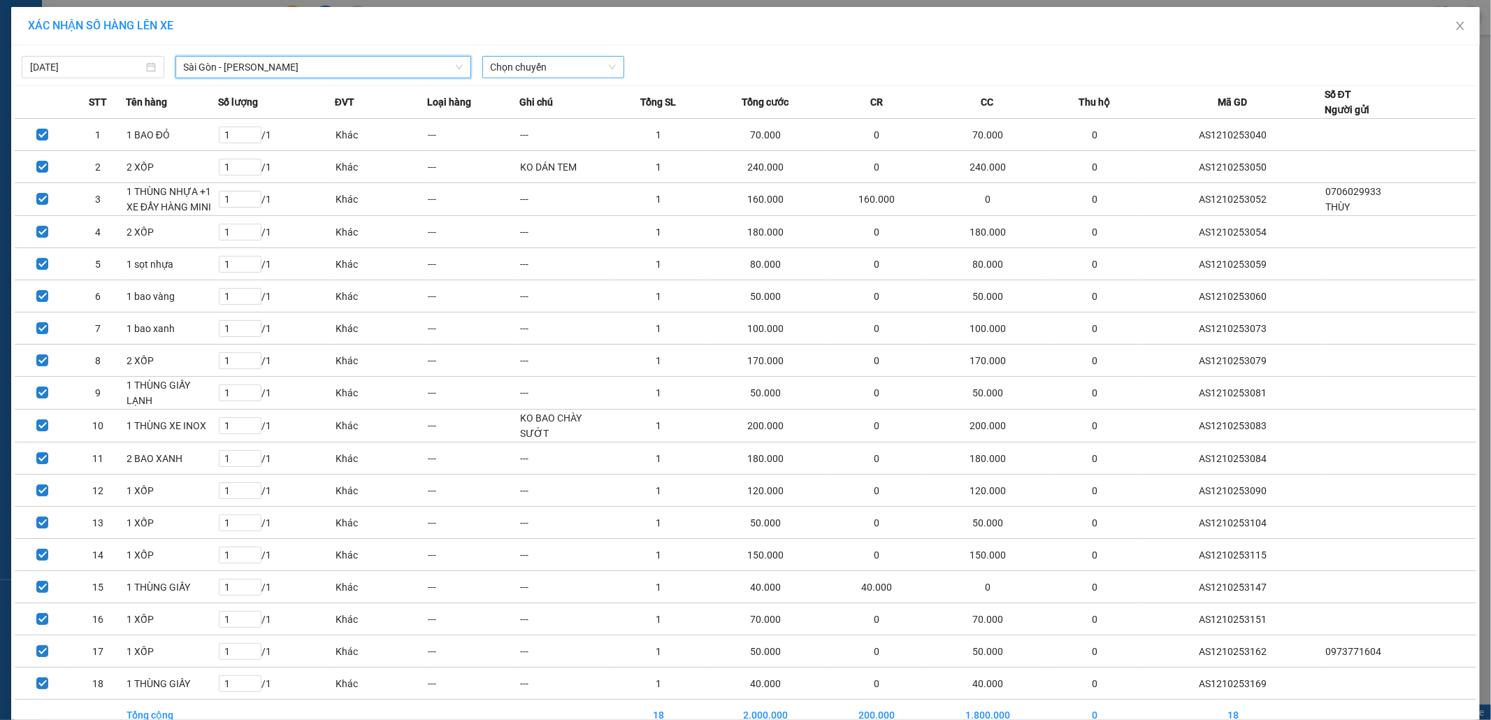
click at [532, 78] on div "Chọn chuyến" at bounding box center [553, 67] width 143 height 22
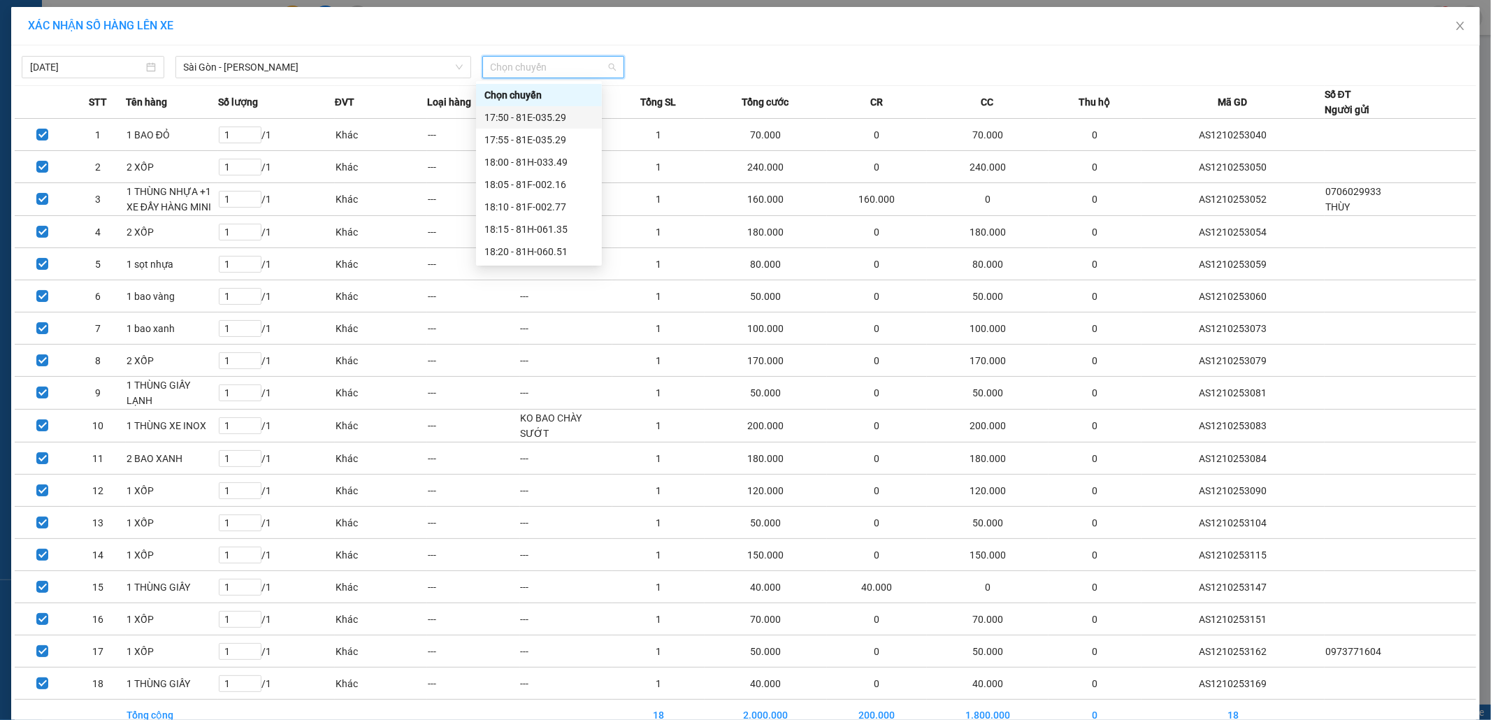
click at [563, 118] on div "17:50 - 81E-035.29" at bounding box center [538, 117] width 109 height 15
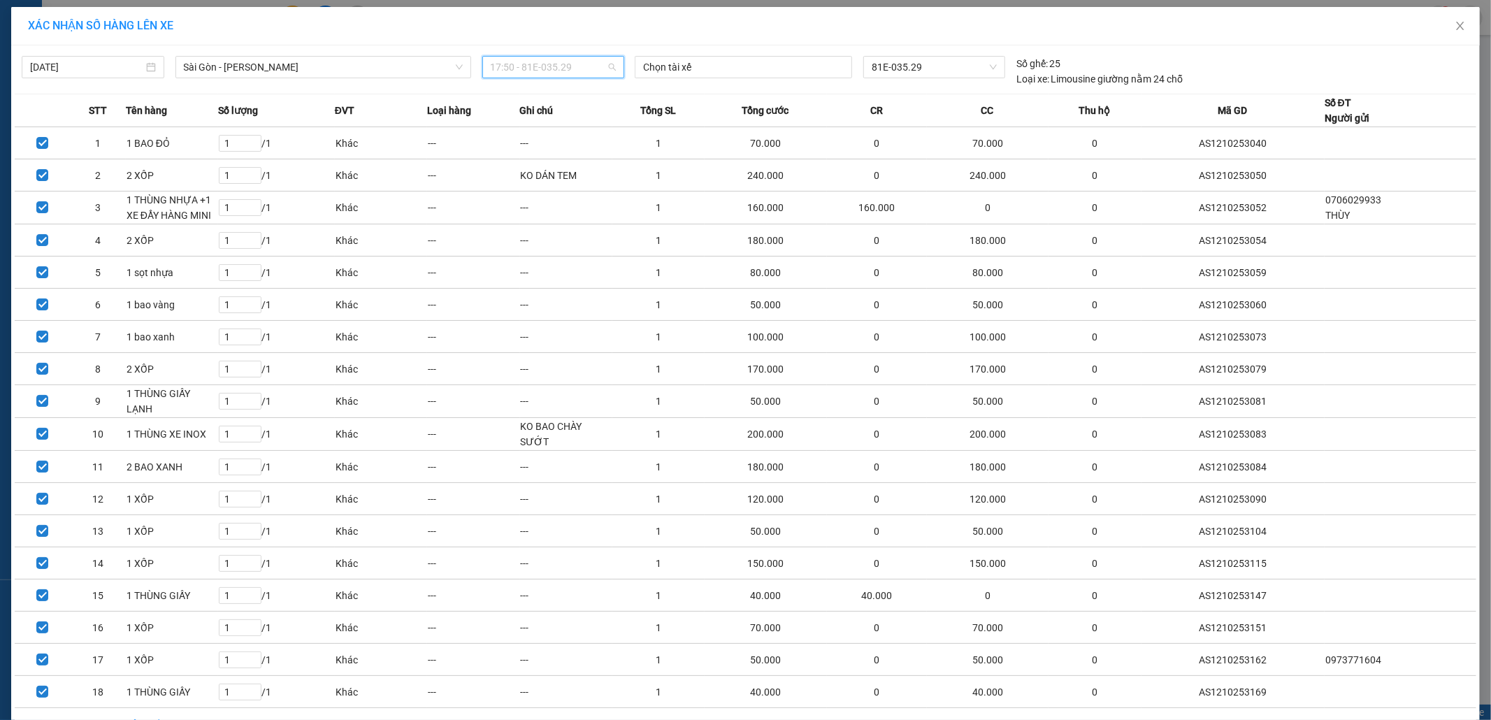
click at [565, 65] on span "17:50 - 81E-035.29" at bounding box center [554, 67] width 126 height 21
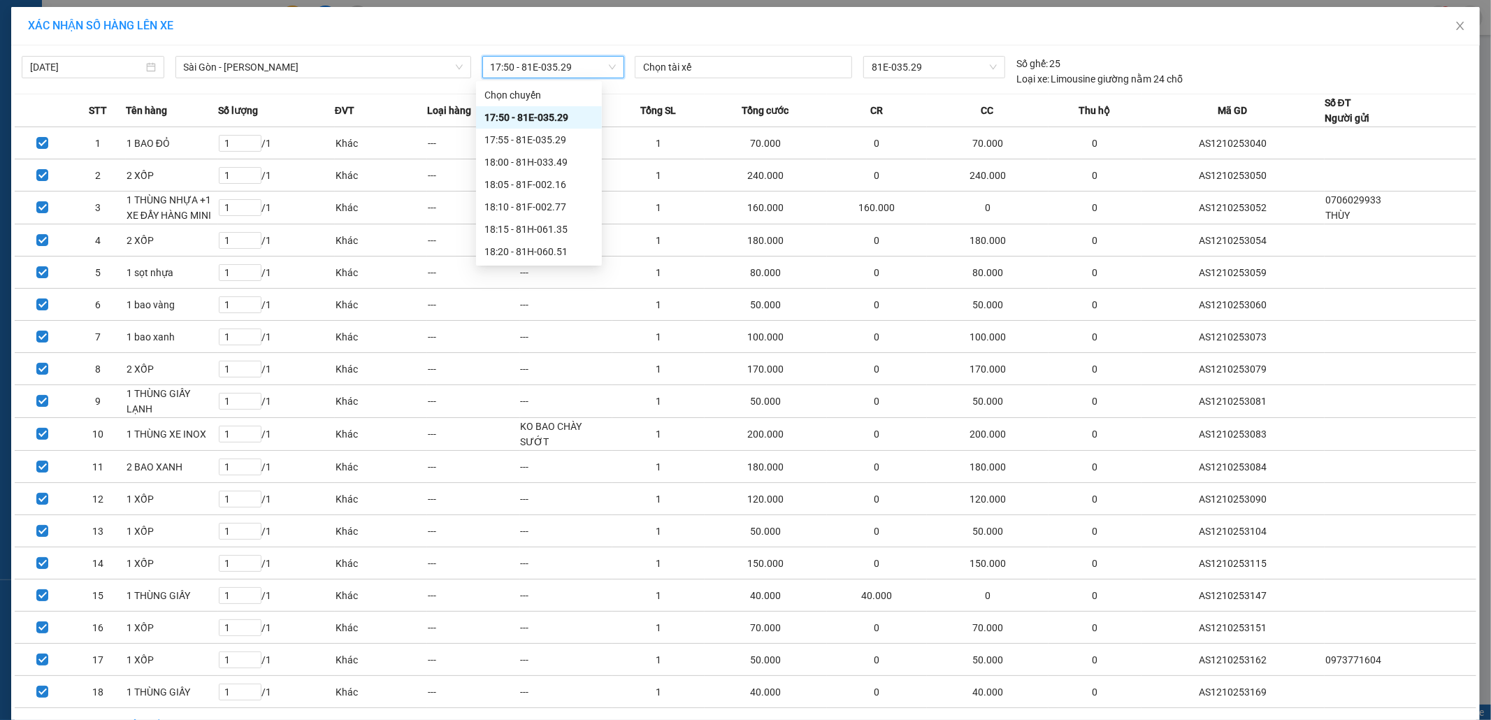
click at [591, 71] on span "17:50 - 81E-035.29" at bounding box center [554, 67] width 126 height 21
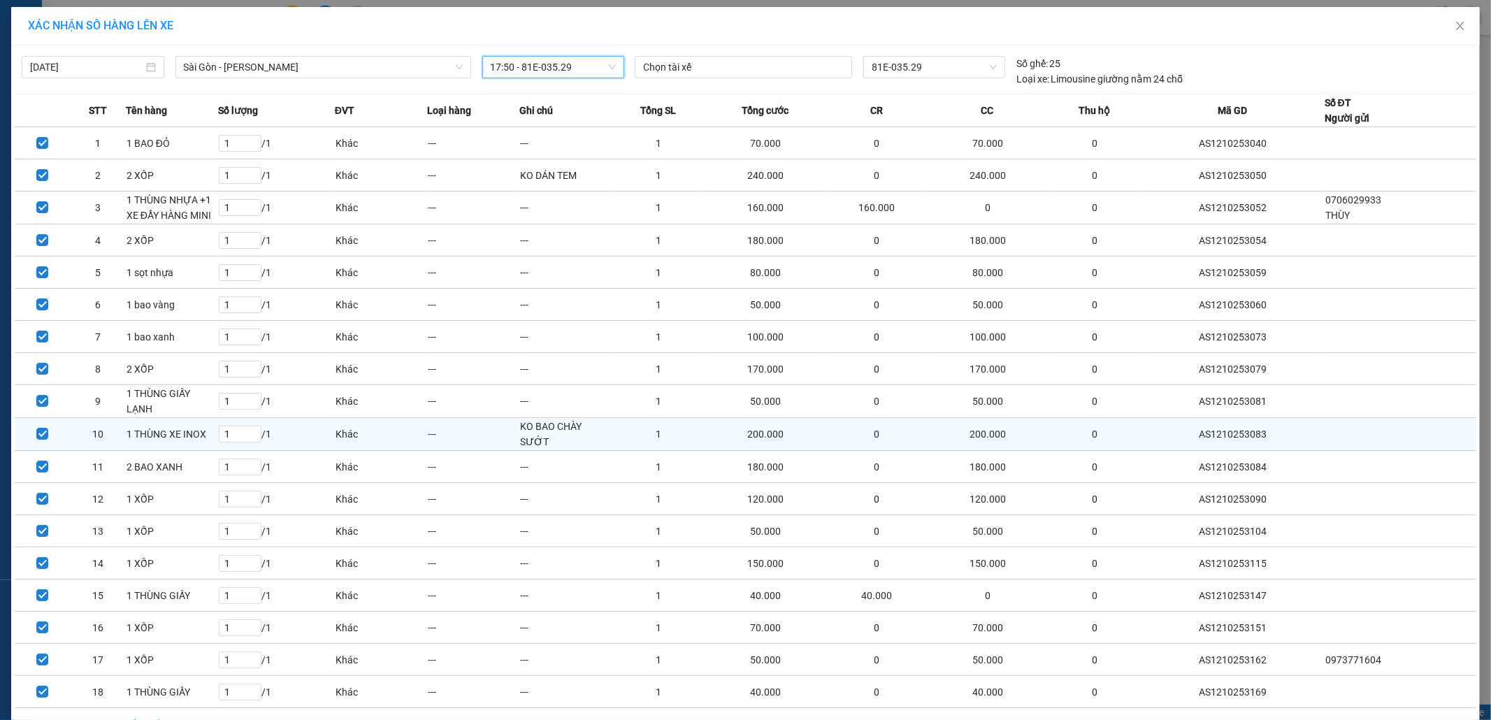
scroll to position [87, 0]
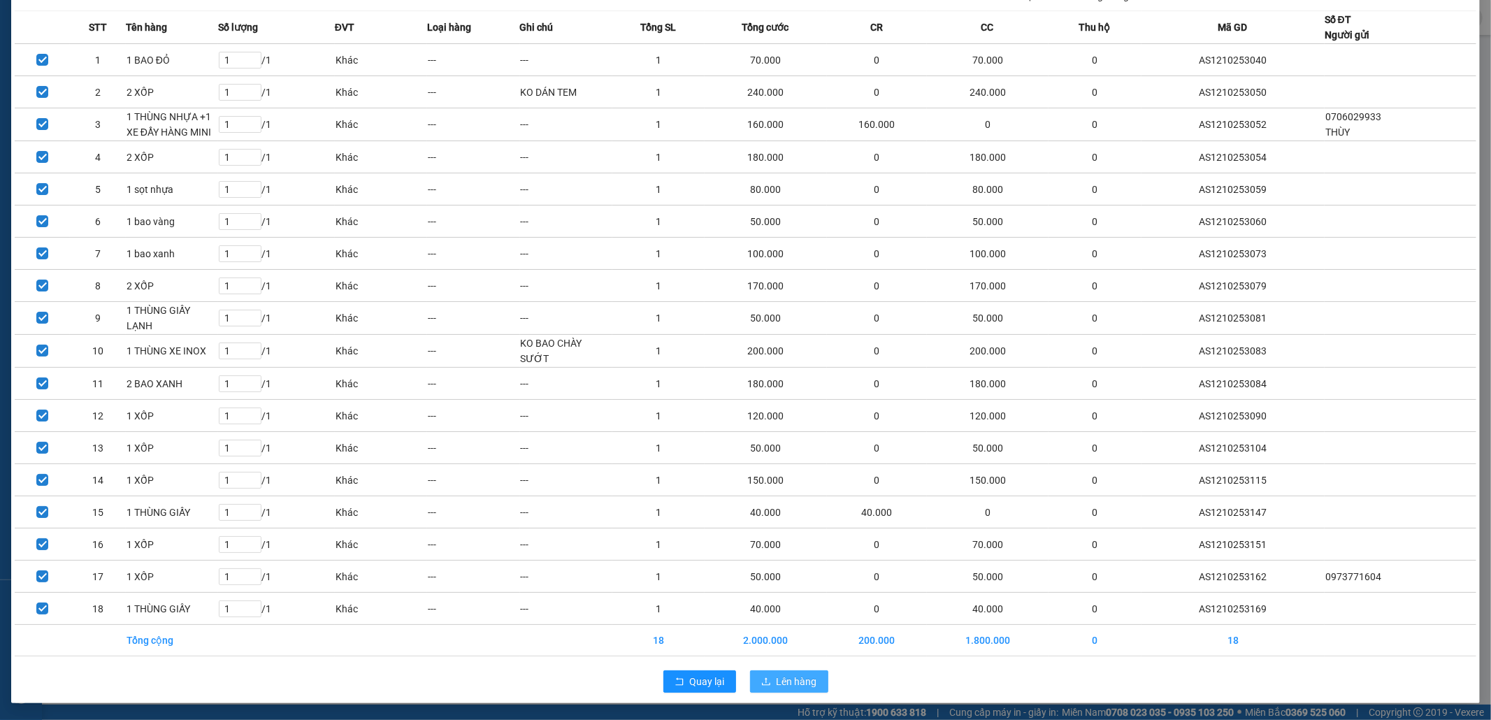
click at [801, 686] on span "Lên hàng" at bounding box center [797, 681] width 41 height 15
